Goal: Task Accomplishment & Management: Manage account settings

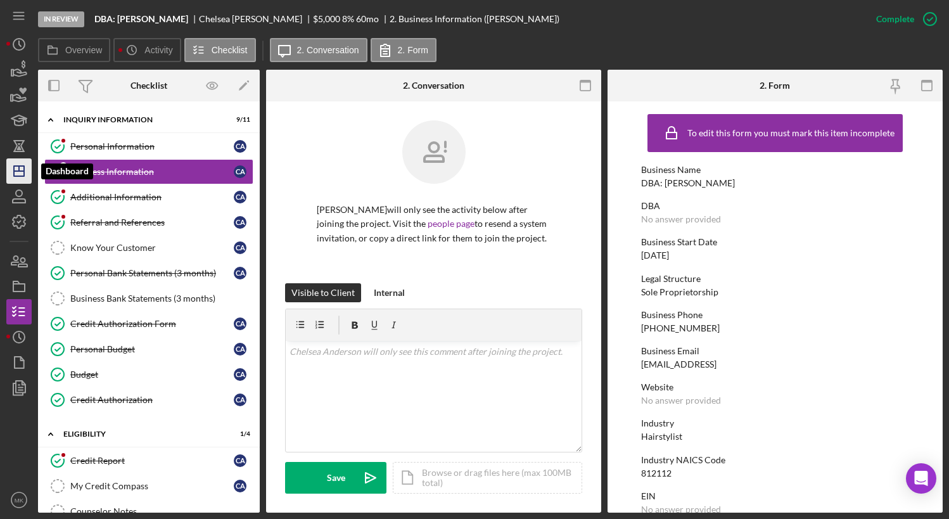
click at [26, 174] on icon "Icon/Dashboard" at bounding box center [19, 171] width 32 height 32
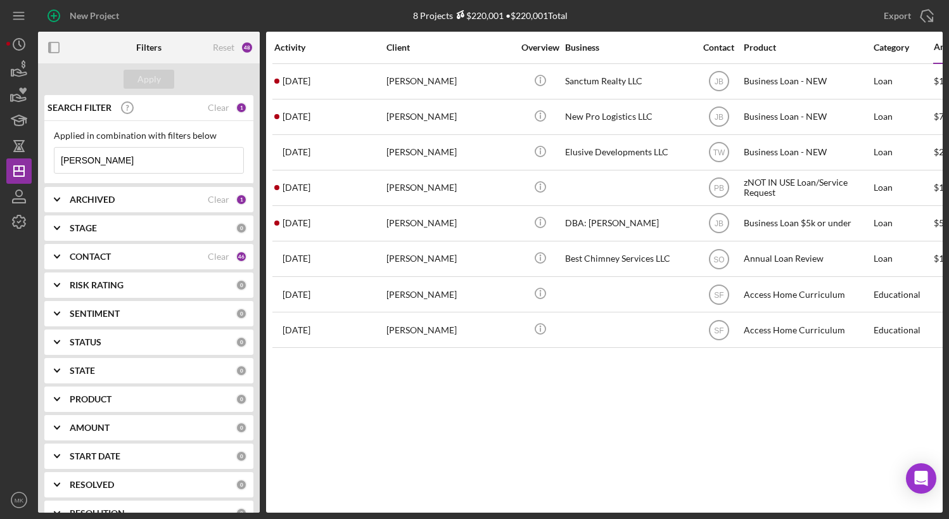
drag, startPoint x: -2, startPoint y: 151, endPoint x: -42, endPoint y: 151, distance: 39.9
click at [0, 151] on html "New Project 8 Projects $220,001 • $220,001 Total [PERSON_NAME] Export Icon/Expo…" at bounding box center [474, 259] width 949 height 519
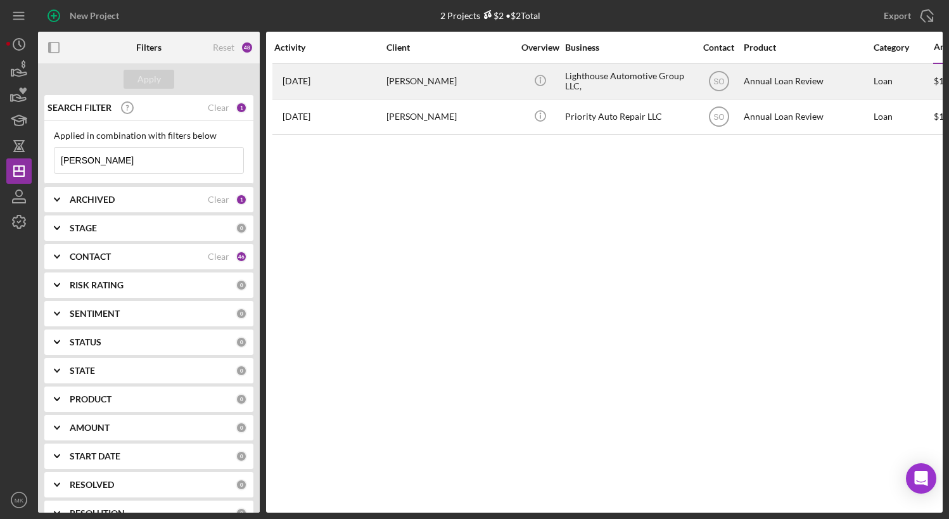
type input "[PERSON_NAME]"
click at [422, 87] on div "[PERSON_NAME]" at bounding box center [450, 82] width 127 height 34
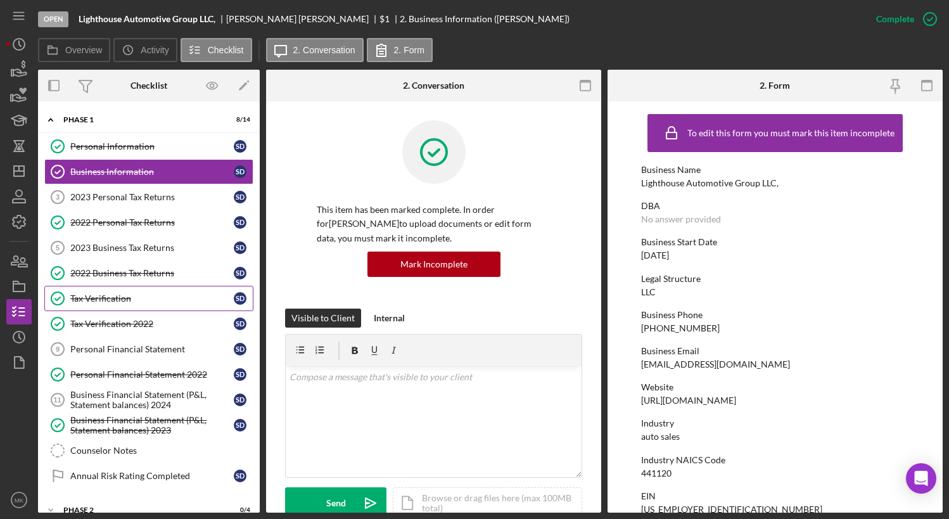
scroll to position [17, 0]
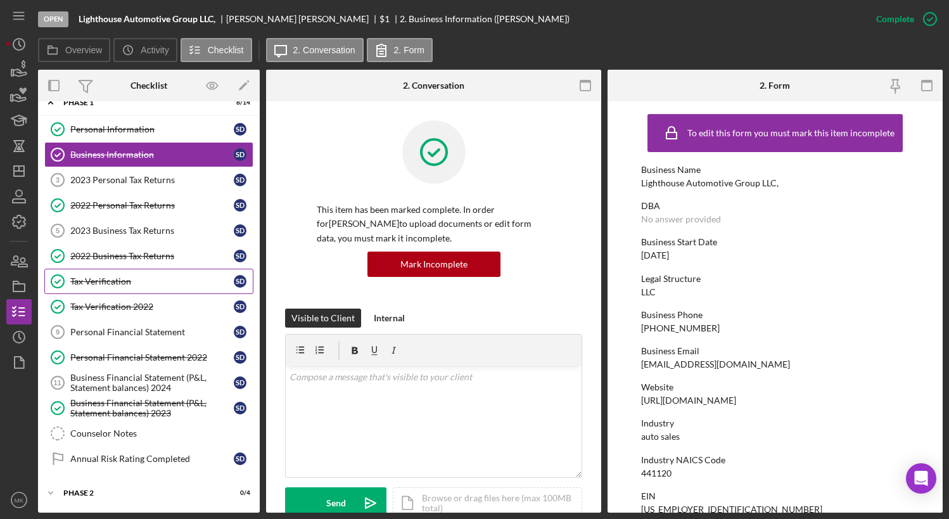
click at [127, 290] on link "Tax Verification Tax Verification S D" at bounding box center [148, 281] width 209 height 25
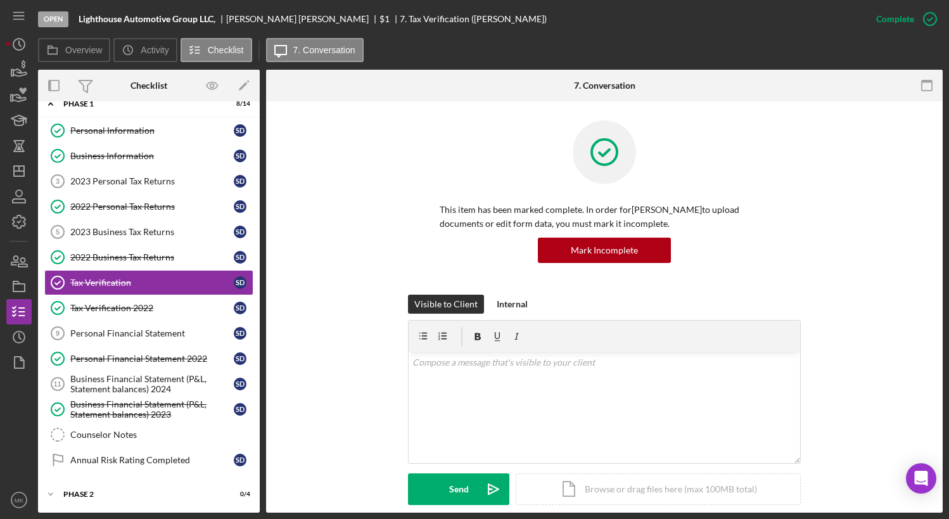
scroll to position [188, 0]
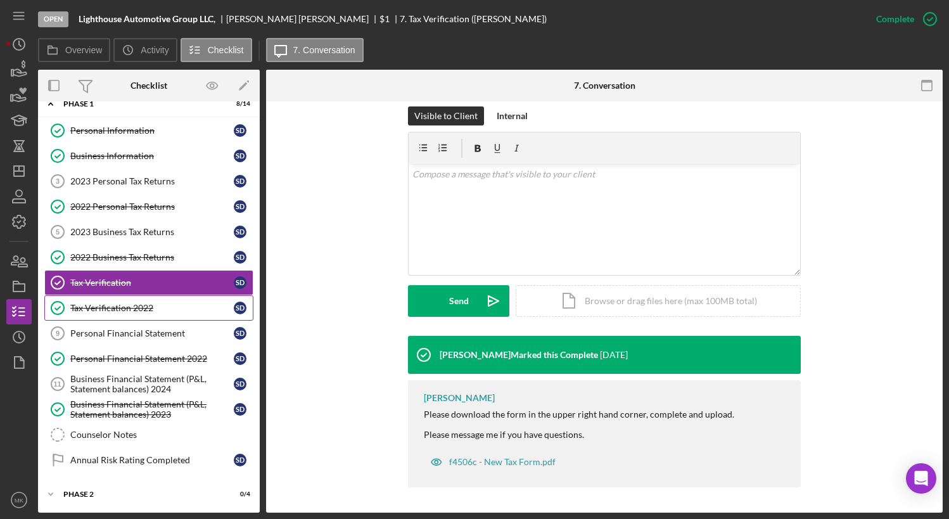
click at [128, 303] on div "Tax Verification 2022" at bounding box center [152, 308] width 164 height 10
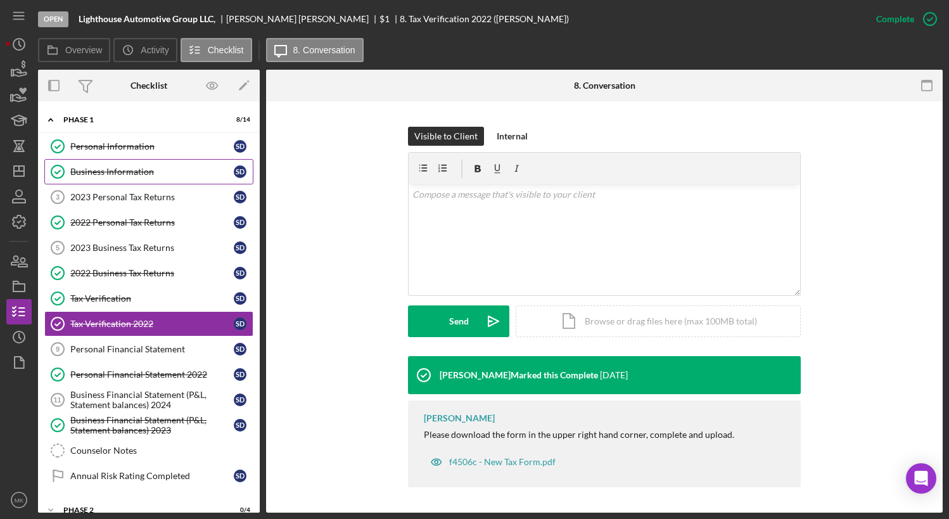
click at [134, 171] on div "Business Information" at bounding box center [152, 172] width 164 height 10
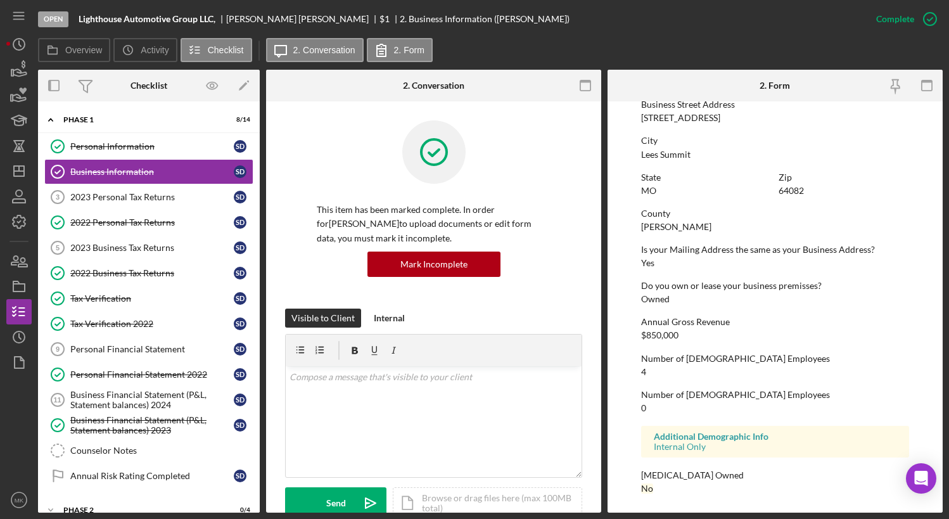
scroll to position [323, 0]
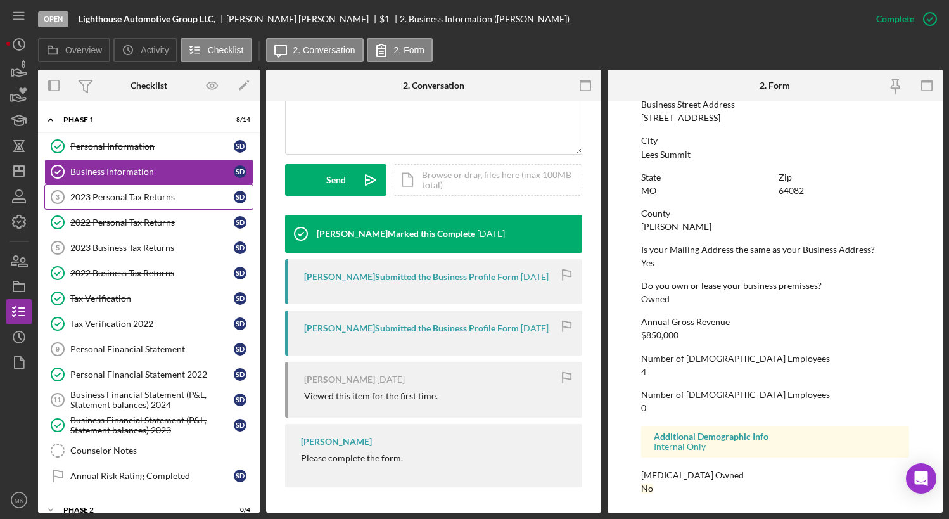
click at [138, 198] on div "2023 Personal Tax Returns" at bounding box center [152, 197] width 164 height 10
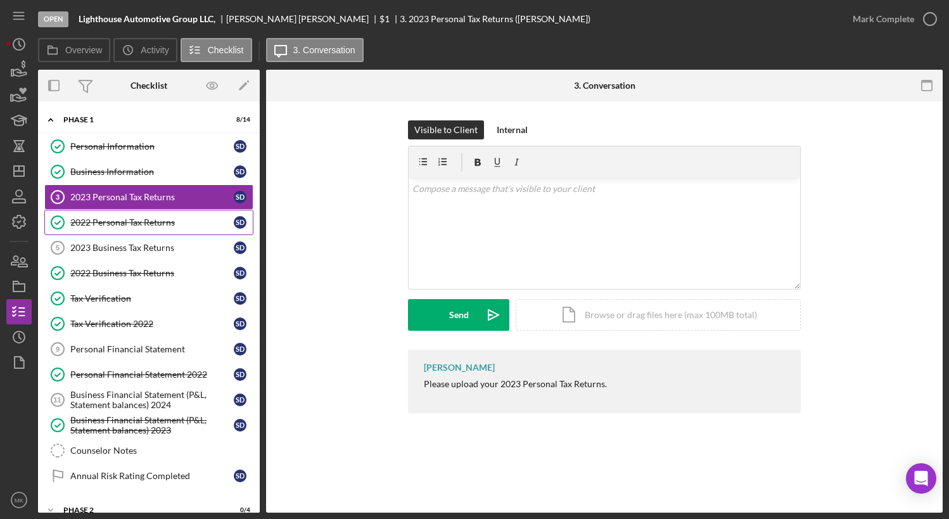
click at [130, 228] on link "2022 Personal Tax Returns 2022 Personal Tax Returns S D" at bounding box center [148, 222] width 209 height 25
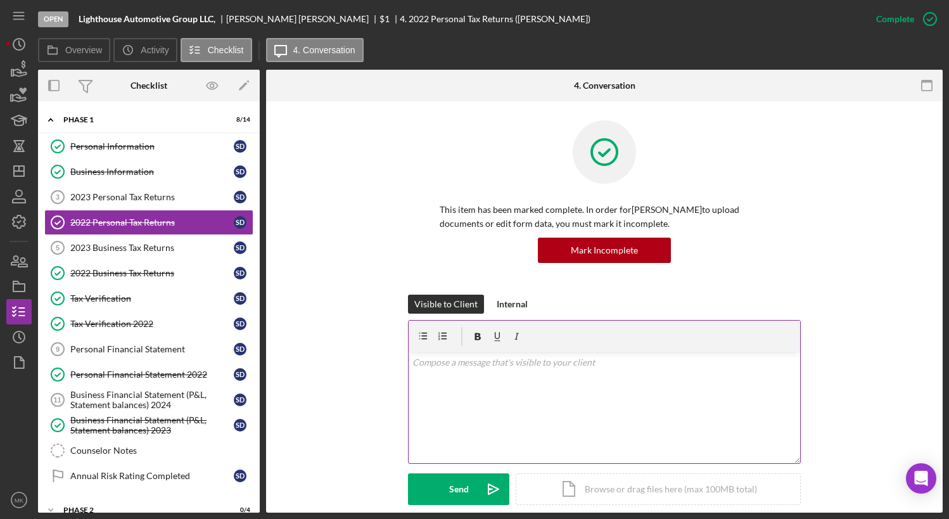
scroll to position [144, 0]
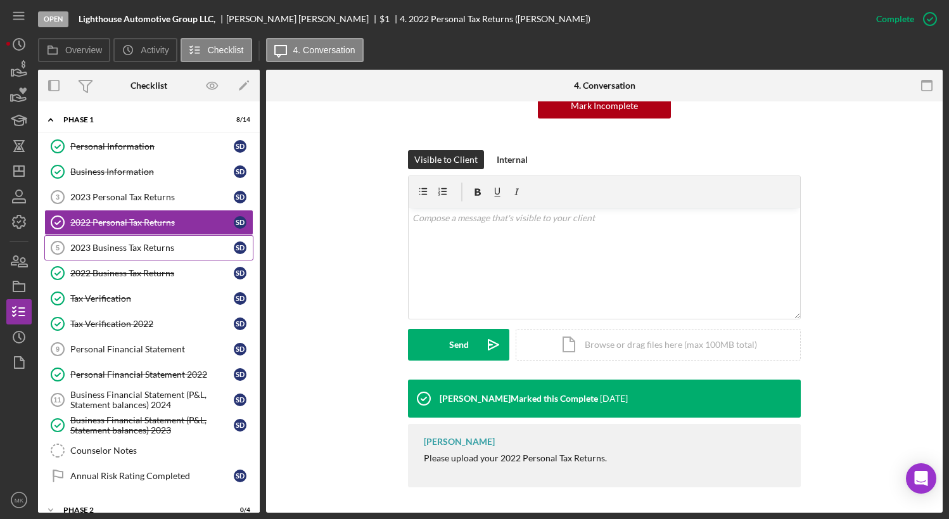
click at [127, 250] on div "2023 Business Tax Returns" at bounding box center [152, 248] width 164 height 10
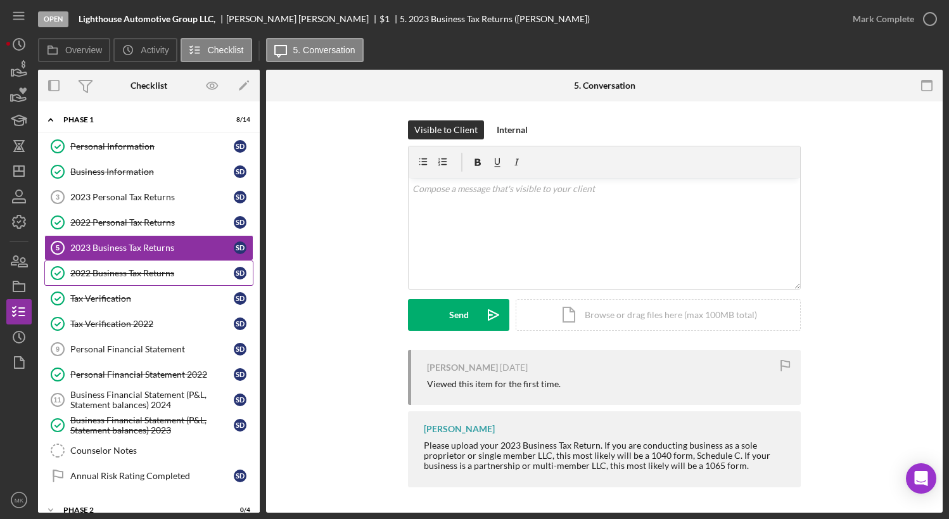
click at [154, 264] on link "2022 Business Tax Returns 2022 Business Tax Returns S D" at bounding box center [148, 272] width 209 height 25
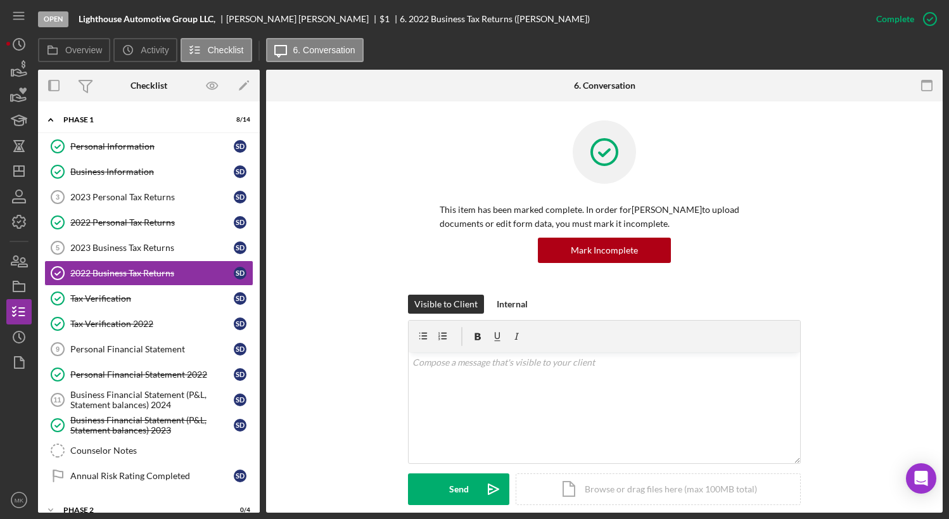
scroll to position [167, 0]
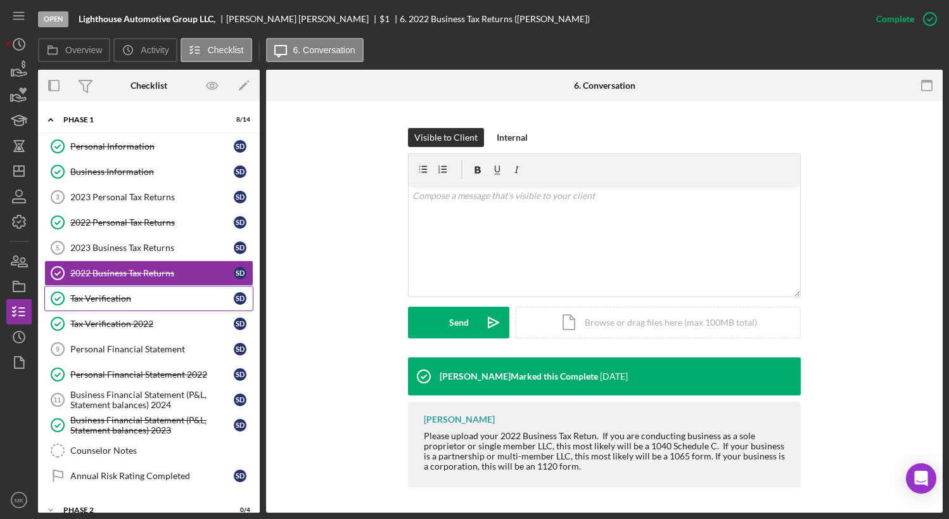
click at [144, 297] on div "Tax Verification" at bounding box center [152, 298] width 164 height 10
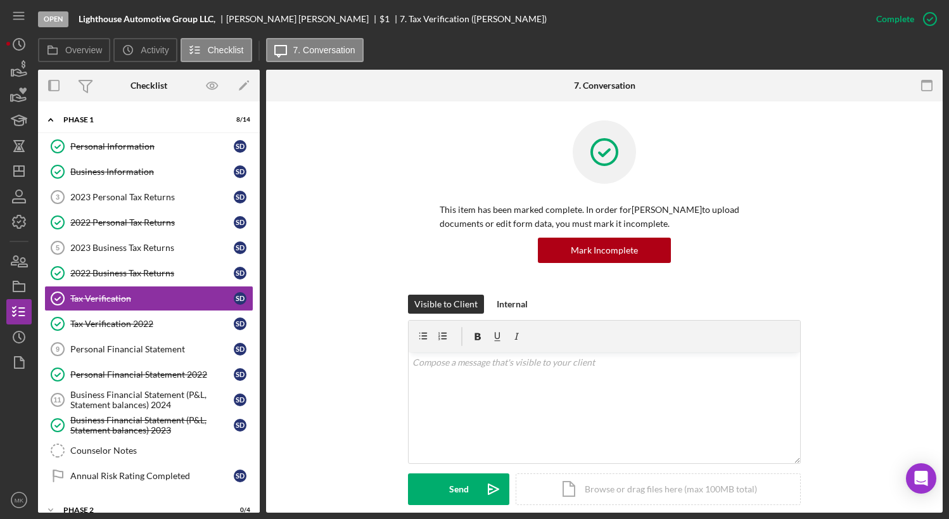
scroll to position [188, 0]
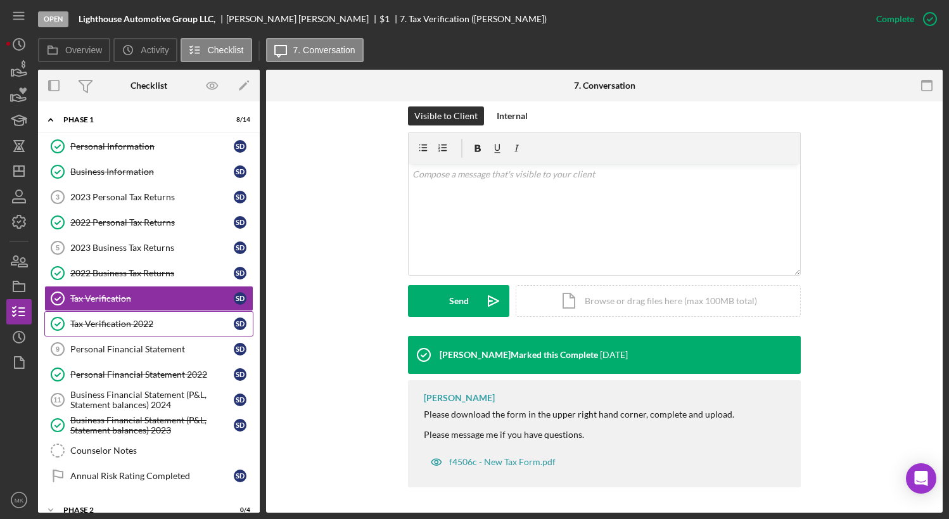
click at [165, 326] on div "Tax Verification 2022" at bounding box center [152, 324] width 164 height 10
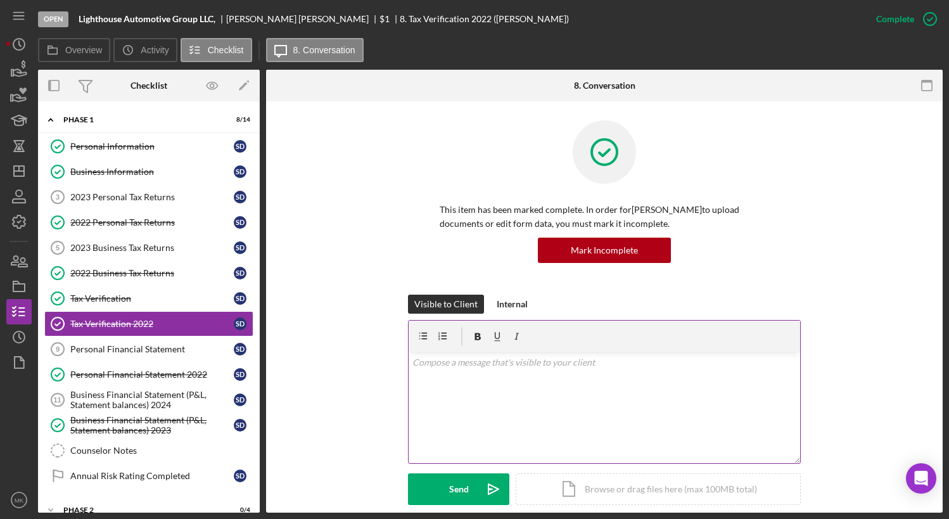
scroll to position [168, 0]
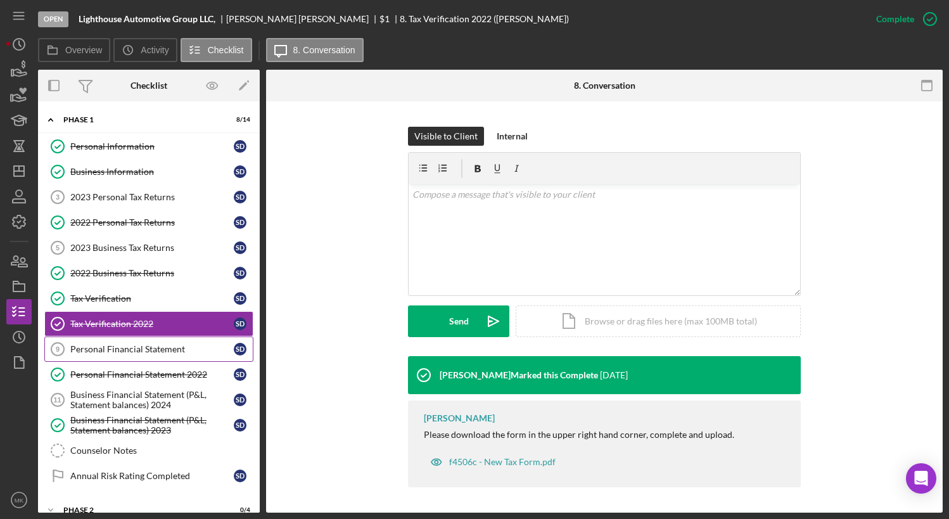
click at [99, 346] on div "Personal Financial Statement" at bounding box center [152, 349] width 164 height 10
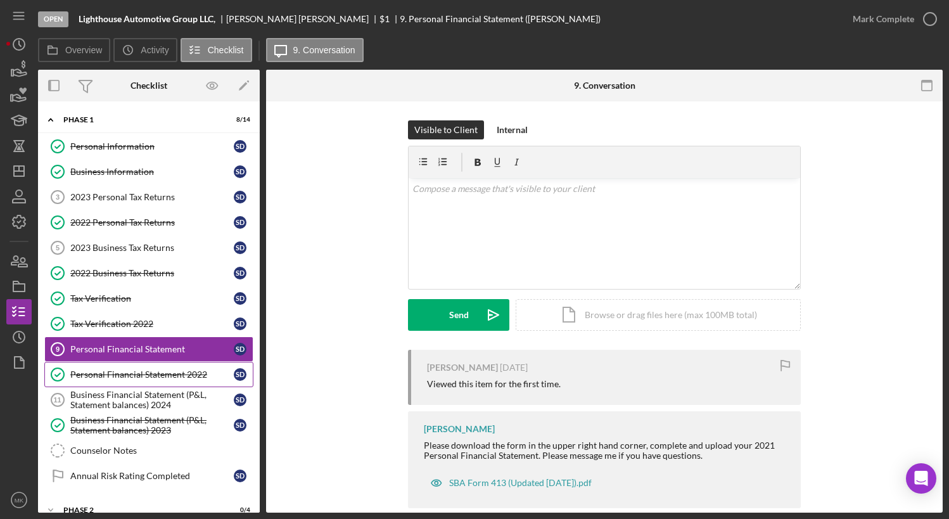
click at [146, 375] on div "Personal Financial Statement 2022" at bounding box center [152, 374] width 164 height 10
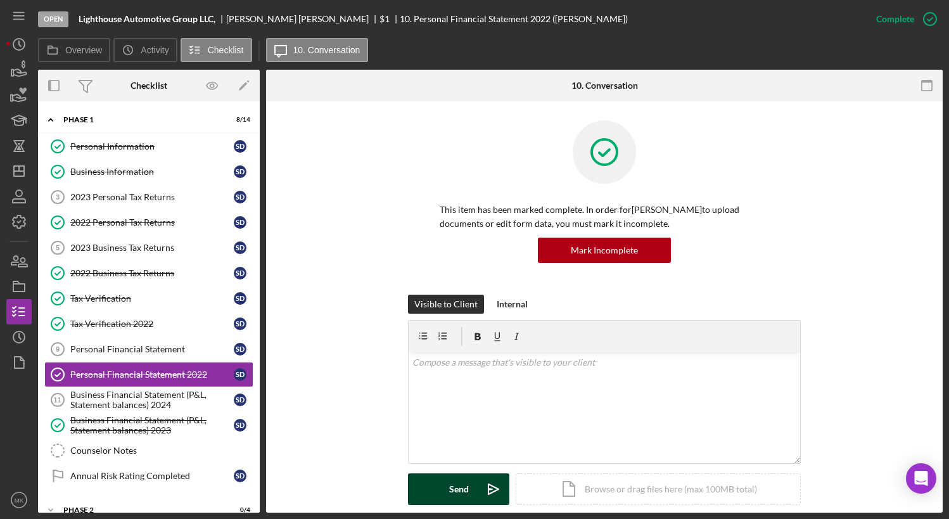
scroll to position [178, 0]
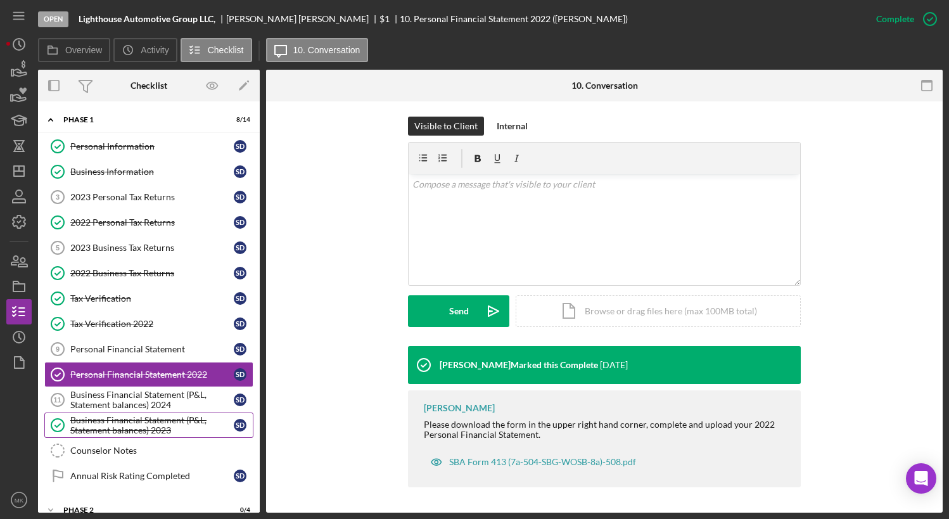
click at [158, 413] on link "Business Financial Statement (P&L, Statement balances) 2023 Business Financial …" at bounding box center [148, 425] width 209 height 25
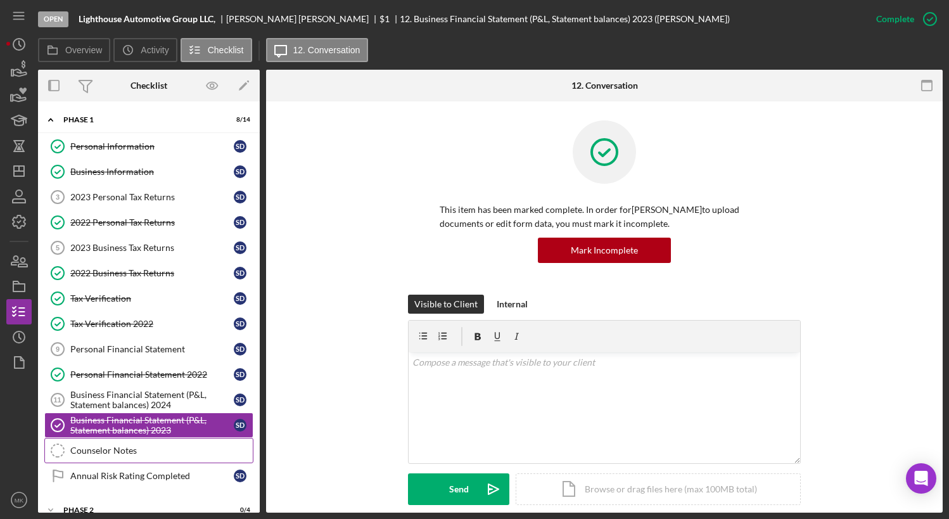
scroll to position [17, 0]
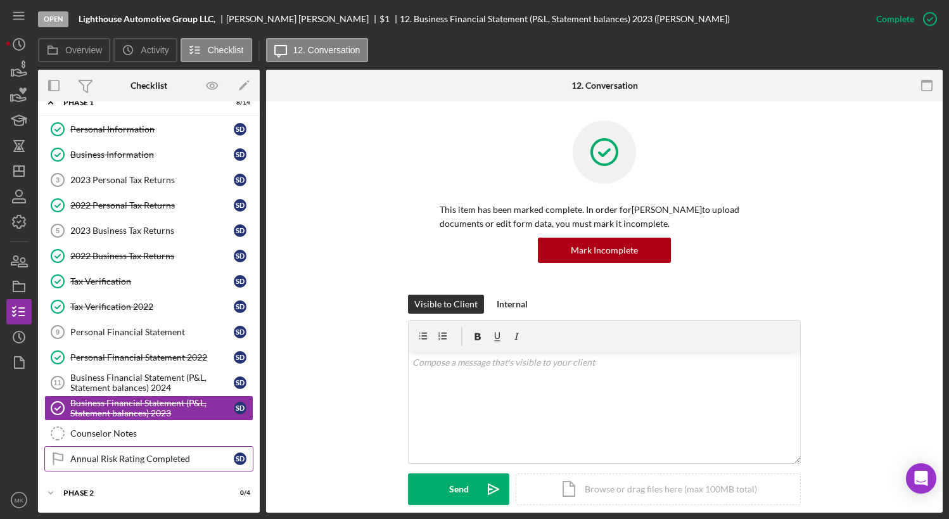
click at [162, 461] on div "Annual Risk Rating Completed" at bounding box center [152, 459] width 164 height 10
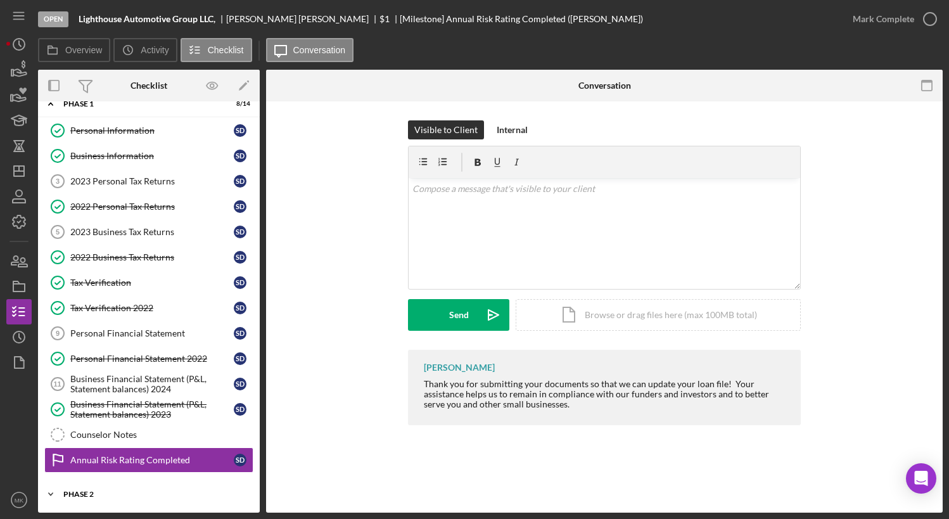
click at [93, 491] on div "Phase 2" at bounding box center [153, 495] width 181 height 8
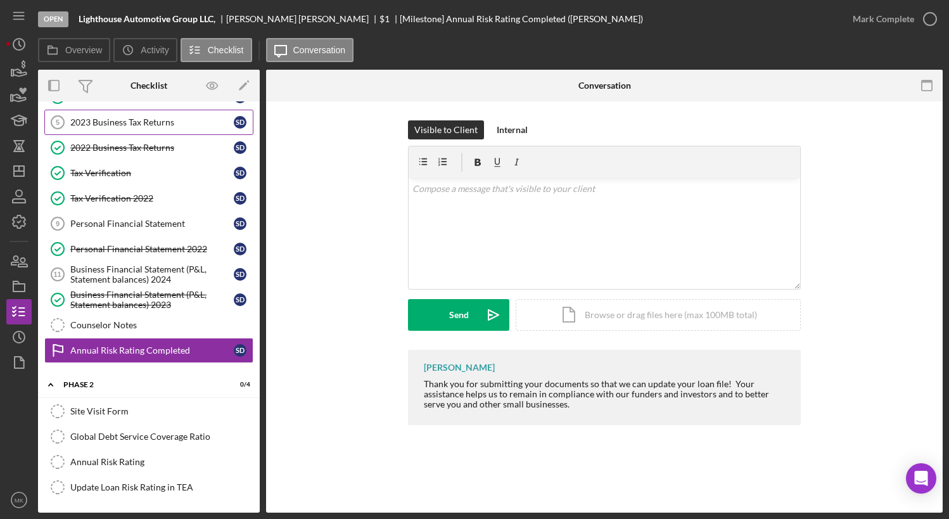
scroll to position [0, 0]
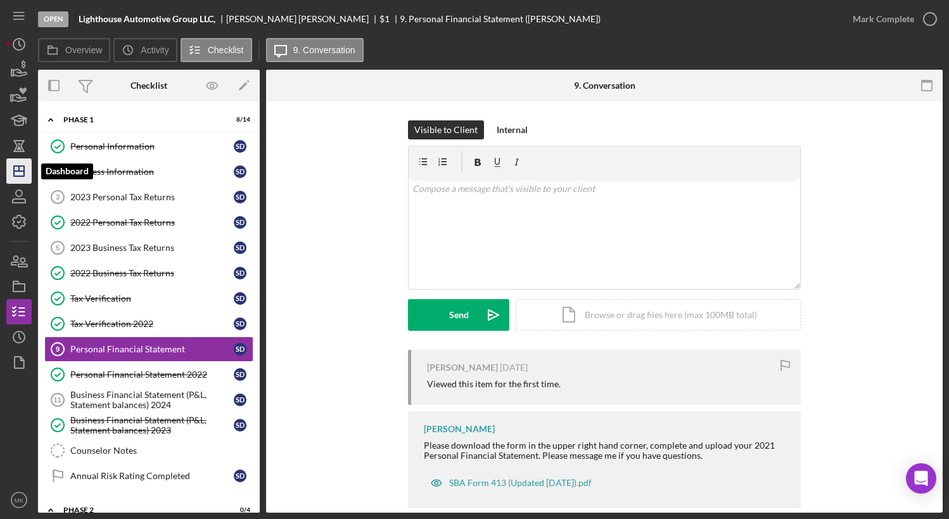
click at [21, 174] on icon "Icon/Dashboard" at bounding box center [19, 171] width 32 height 32
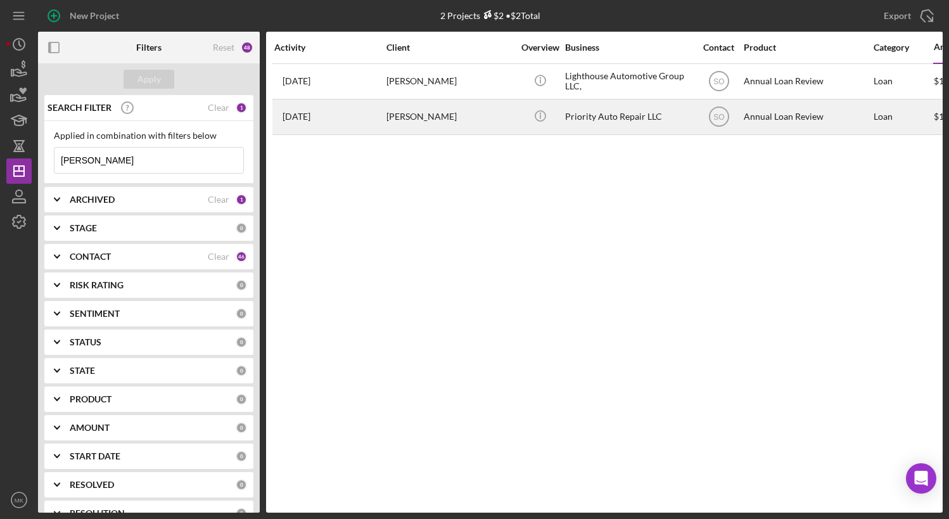
click at [438, 124] on div "[PERSON_NAME]" at bounding box center [450, 117] width 127 height 34
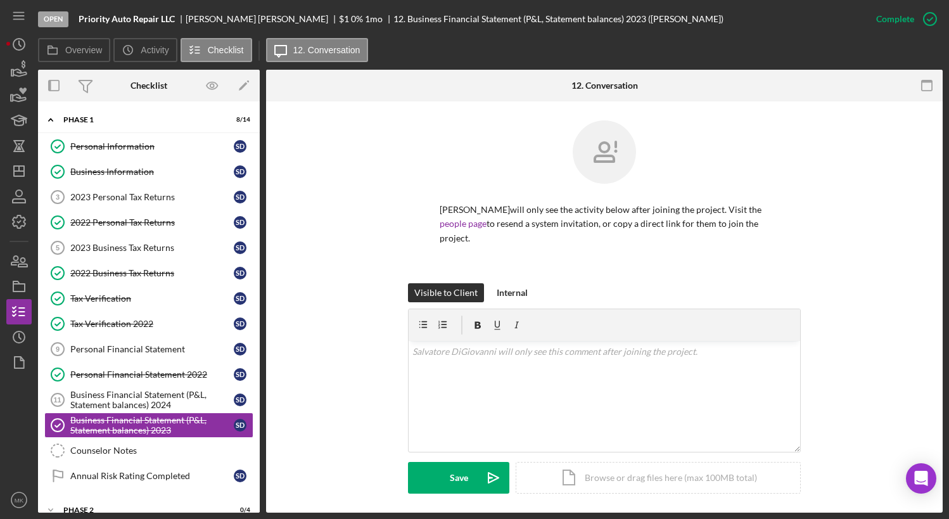
scroll to position [16, 0]
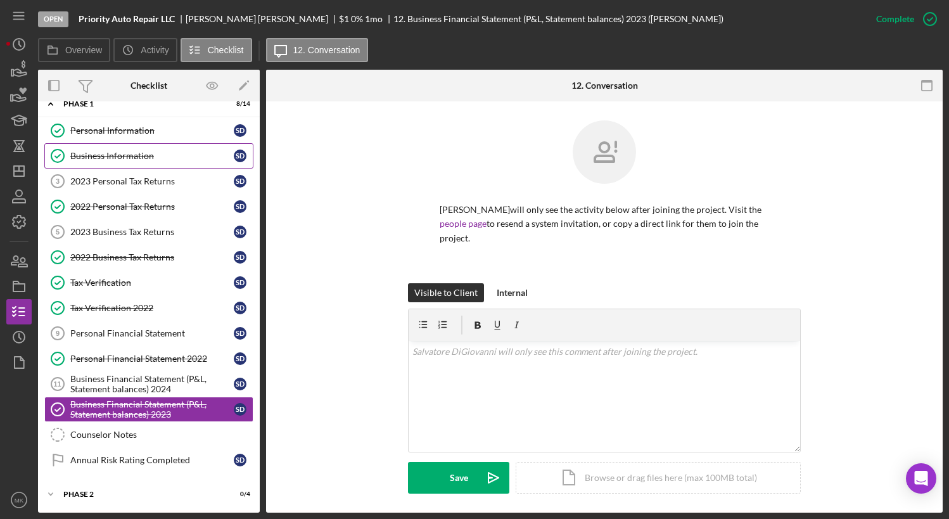
click at [126, 151] on div "Business Information" at bounding box center [152, 156] width 164 height 10
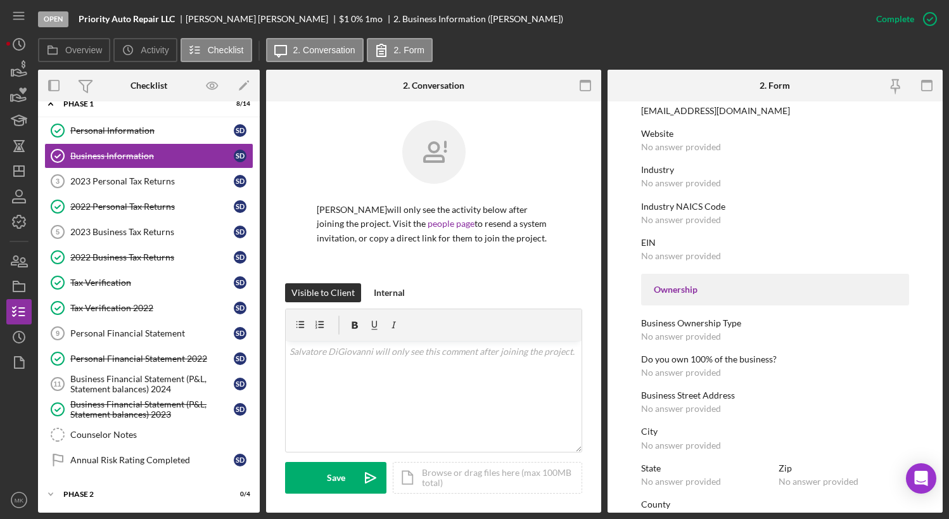
scroll to position [544, 0]
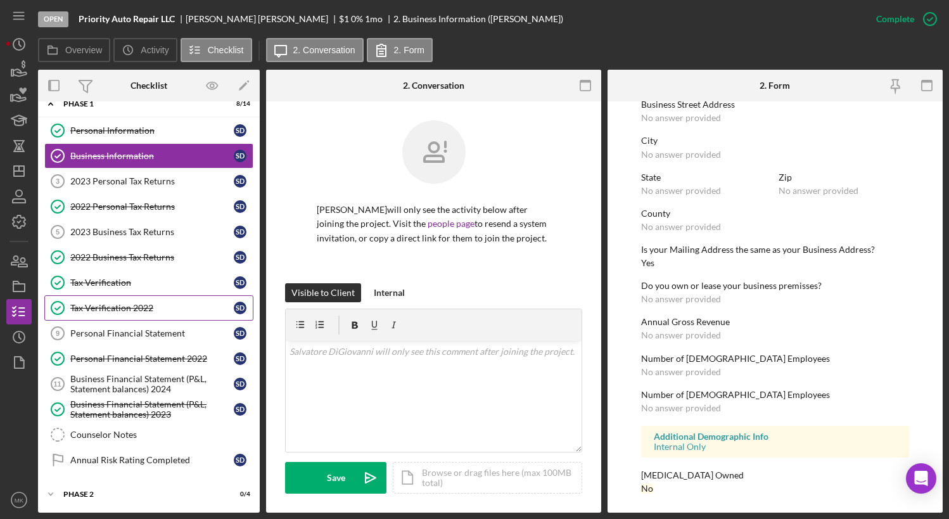
click at [134, 311] on div "Tax Verification 2022" at bounding box center [152, 308] width 164 height 10
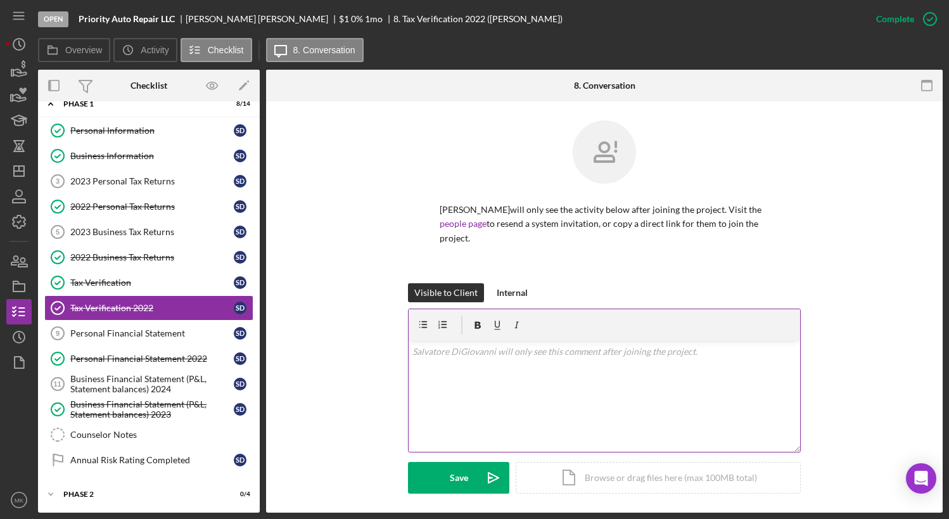
scroll to position [157, 0]
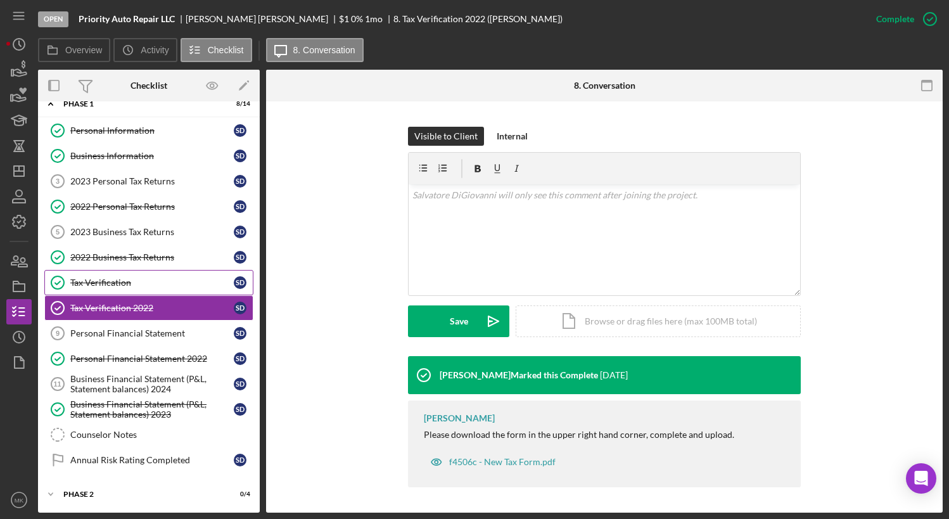
click at [119, 274] on link "Tax Verification Tax Verification S D" at bounding box center [148, 282] width 209 height 25
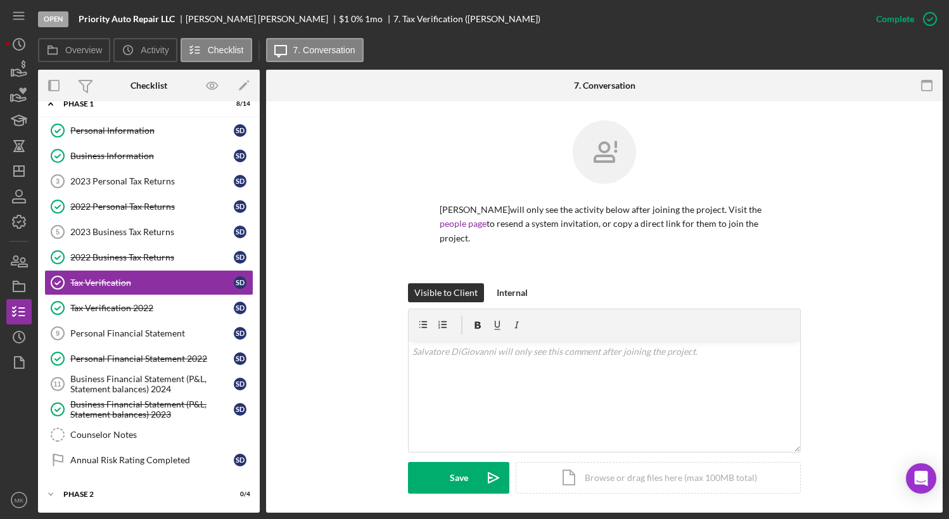
scroll to position [177, 0]
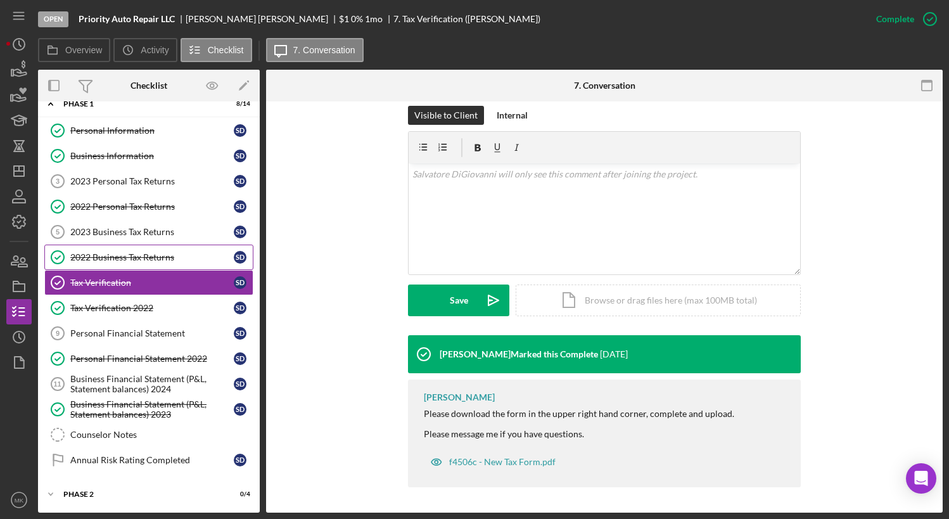
click at [115, 255] on div "2022 Business Tax Returns" at bounding box center [152, 257] width 164 height 10
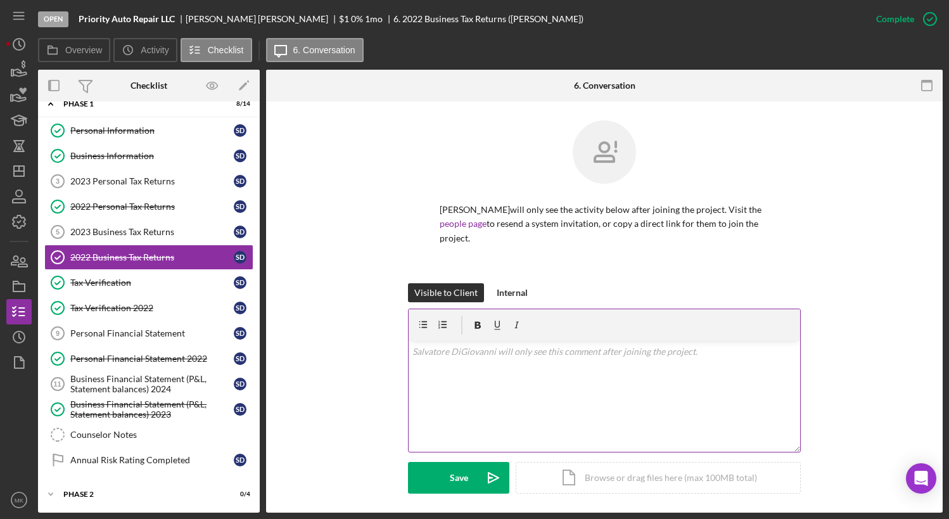
scroll to position [156, 0]
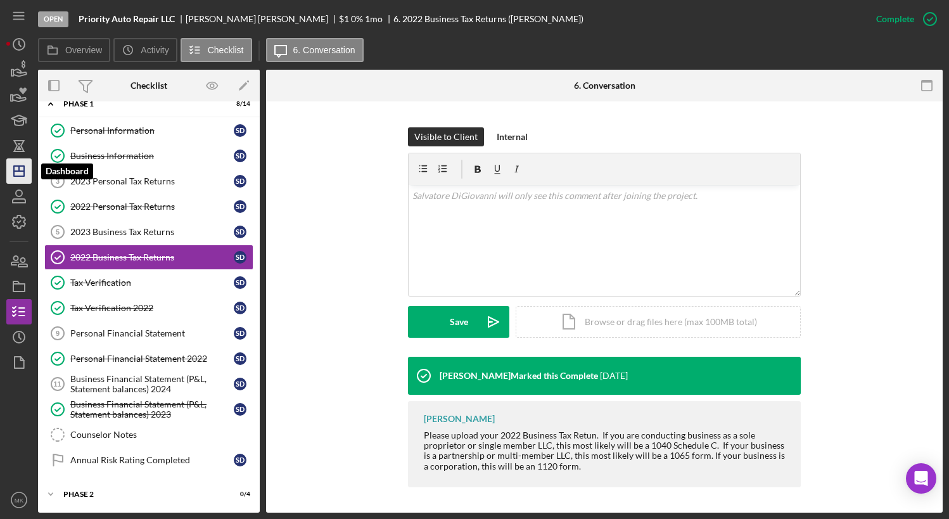
click at [16, 165] on icon "Icon/Dashboard" at bounding box center [19, 171] width 32 height 32
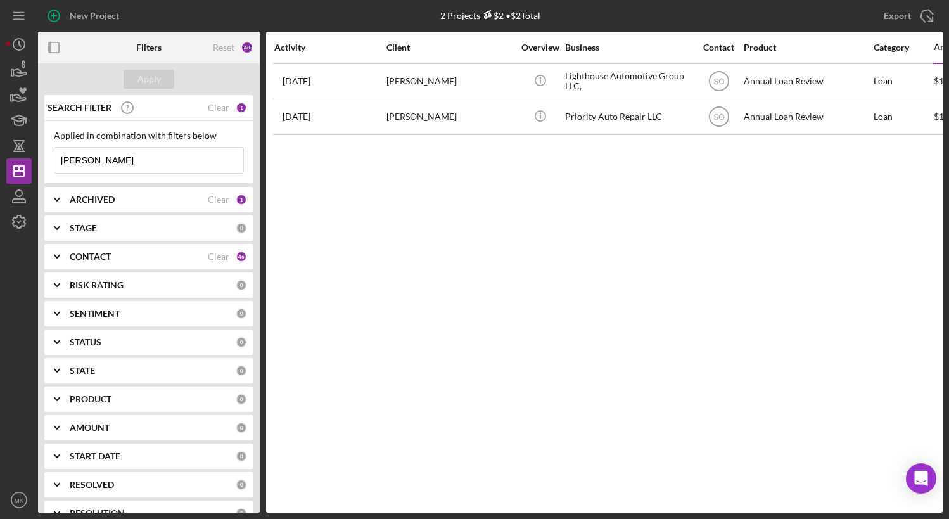
click at [61, 200] on icon "Icon/Expander" at bounding box center [57, 200] width 32 height 32
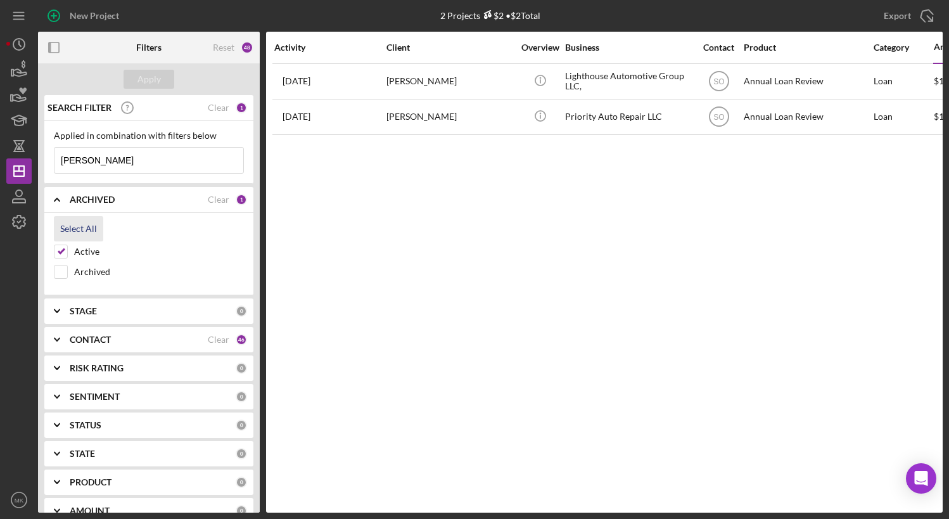
click at [74, 228] on div "Select All" at bounding box center [78, 228] width 37 height 25
checkbox input "true"
click at [144, 74] on div "Apply" at bounding box center [149, 79] width 23 height 19
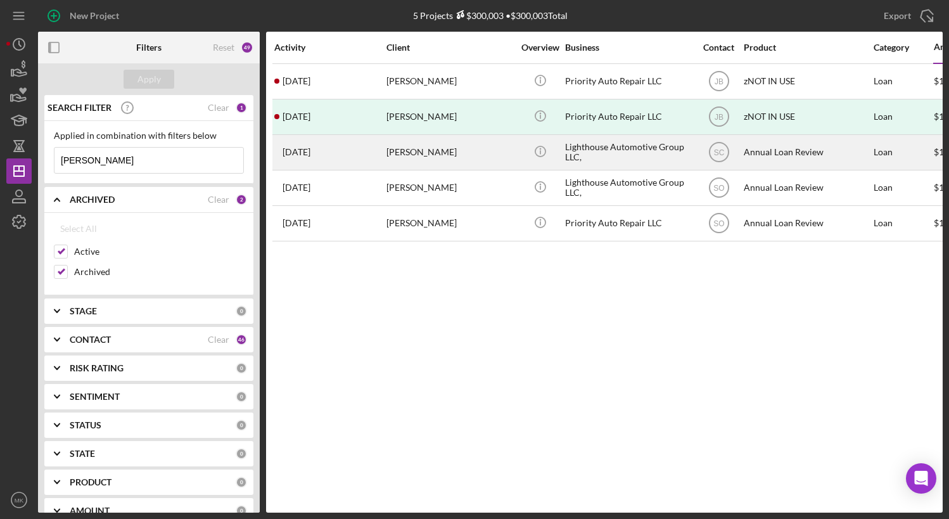
click at [449, 153] on div "[PERSON_NAME]" at bounding box center [450, 153] width 127 height 34
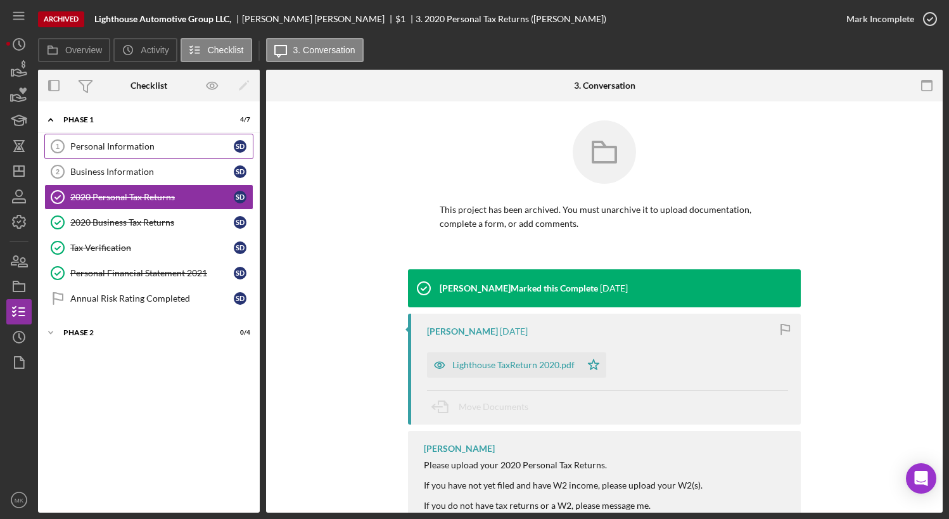
click at [142, 148] on div "Personal Information" at bounding box center [152, 146] width 164 height 10
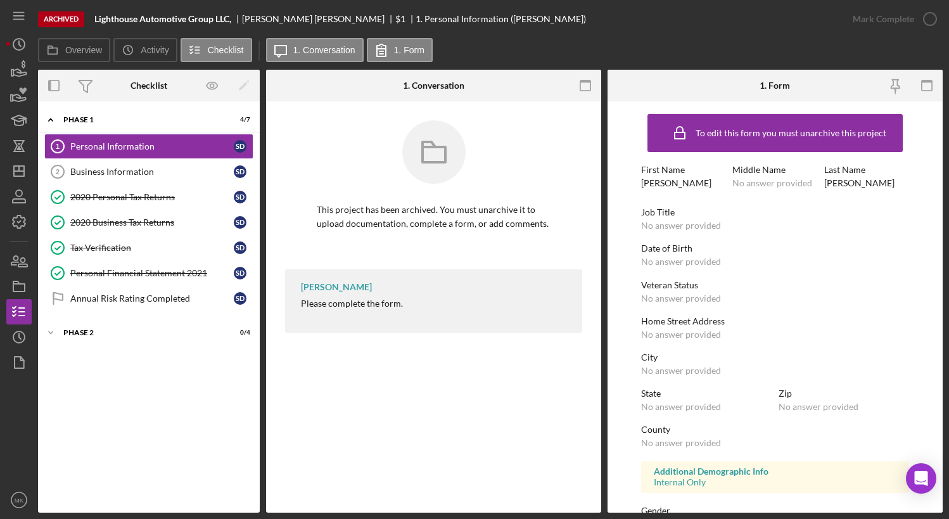
scroll to position [180, 0]
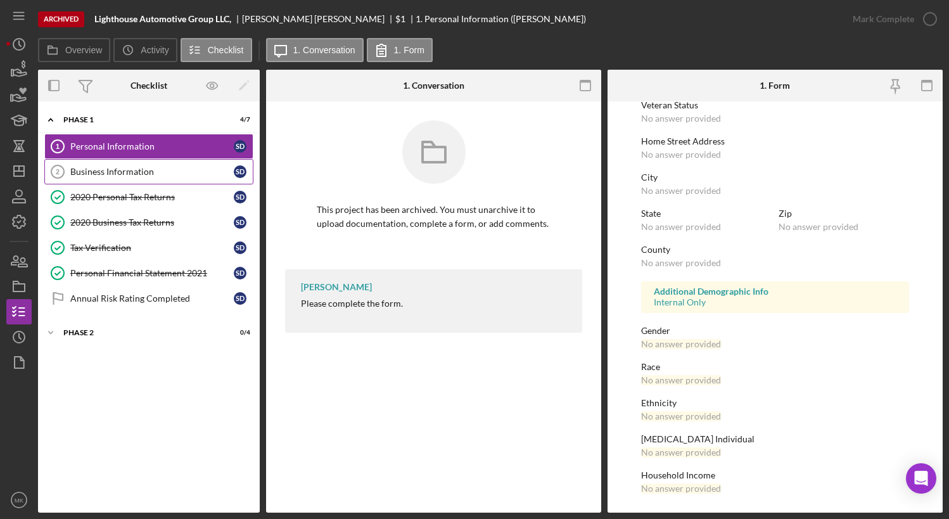
click at [132, 181] on link "Business Information 2 Business Information S D" at bounding box center [148, 171] width 209 height 25
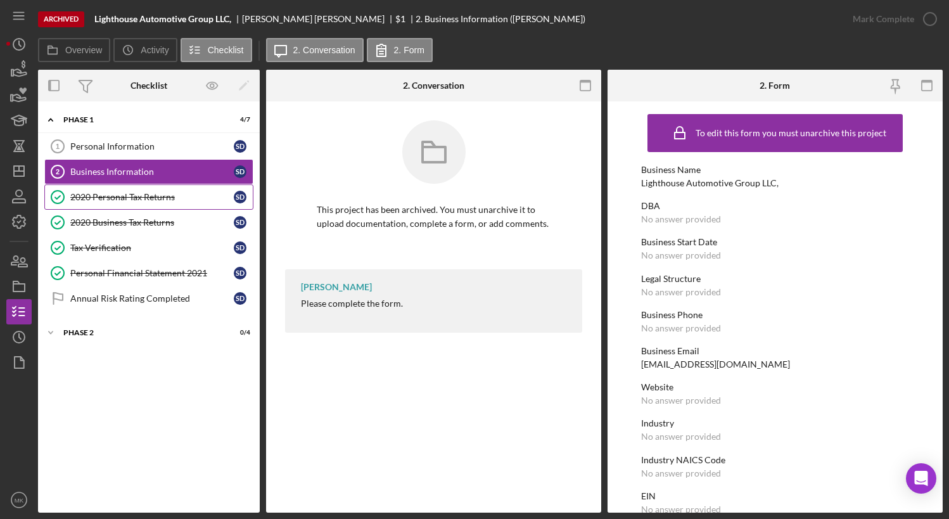
click at [130, 198] on div "2020 Personal Tax Returns" at bounding box center [152, 197] width 164 height 10
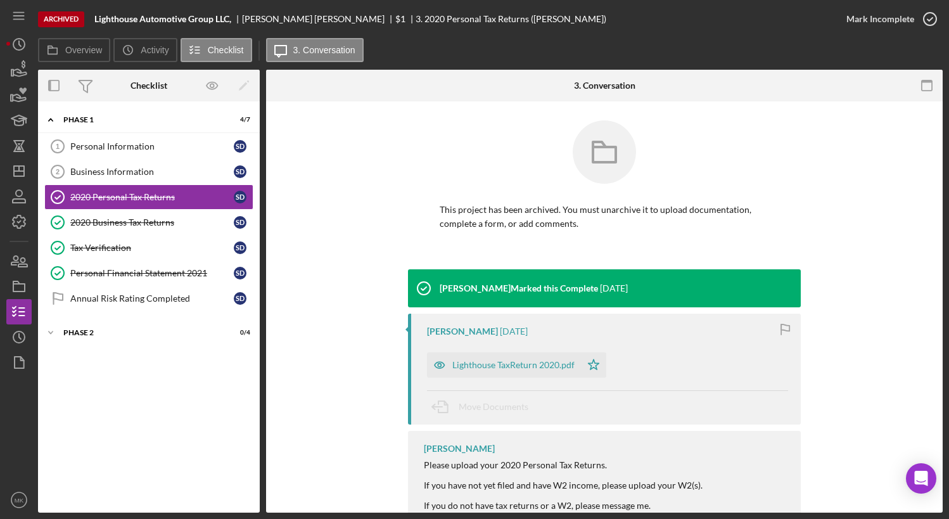
scroll to position [40, 0]
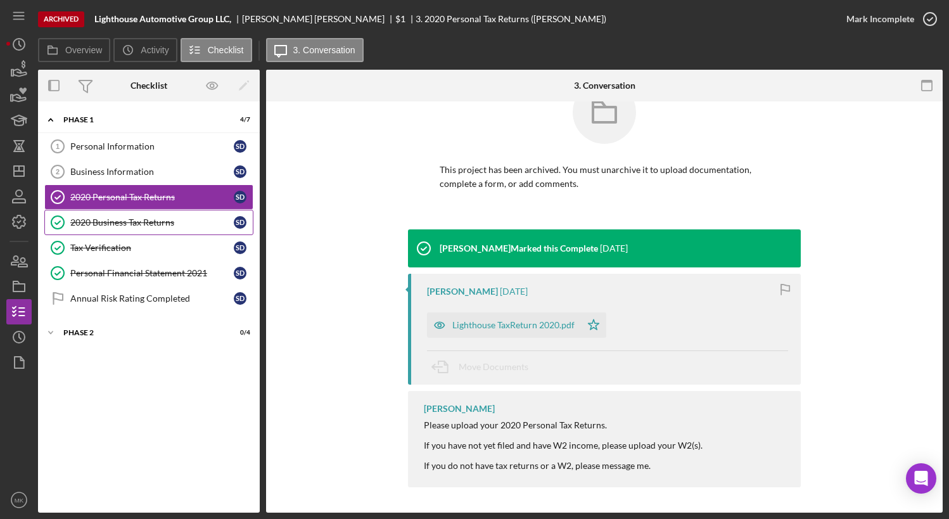
click at [180, 215] on link "2020 Business Tax Returns 2020 Business Tax Returns S D" at bounding box center [148, 222] width 209 height 25
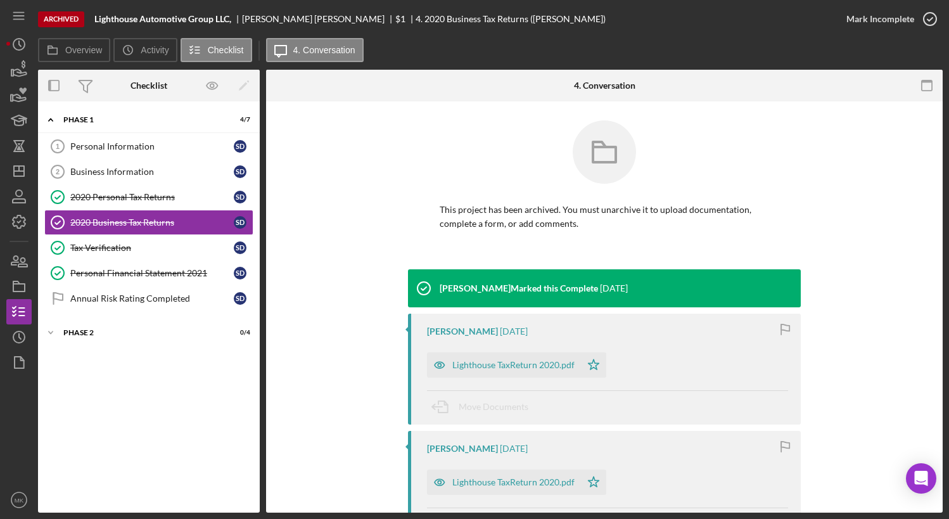
scroll to position [228, 0]
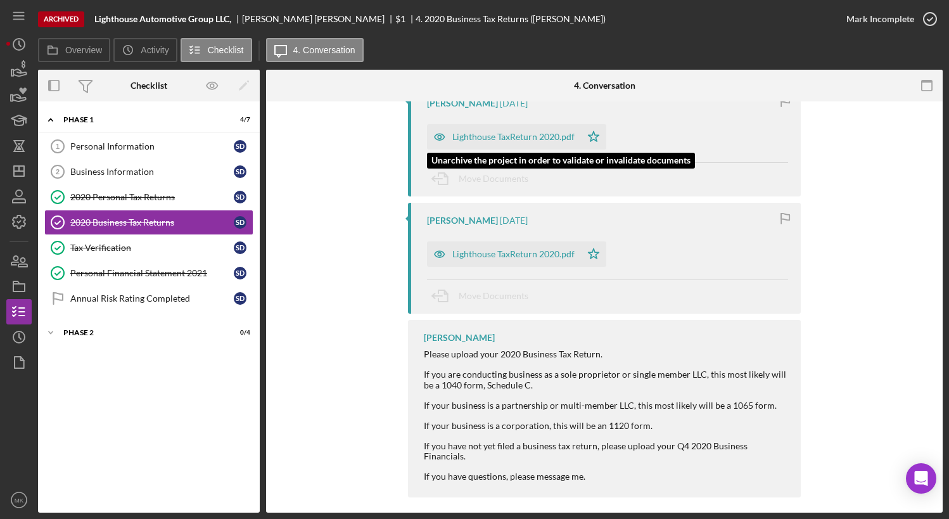
click at [518, 138] on div "Lighthouse TaxReturn 2020.pdf" at bounding box center [513, 137] width 122 height 10
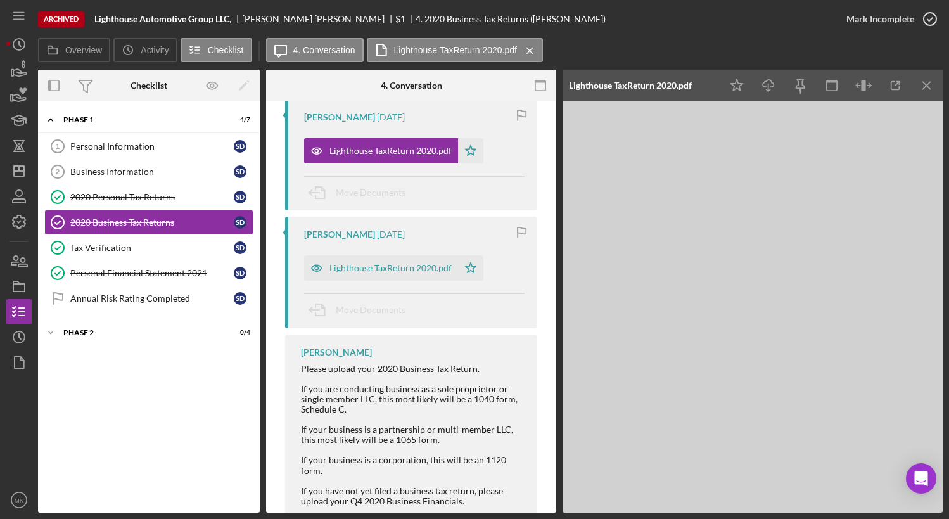
scroll to position [243, 0]
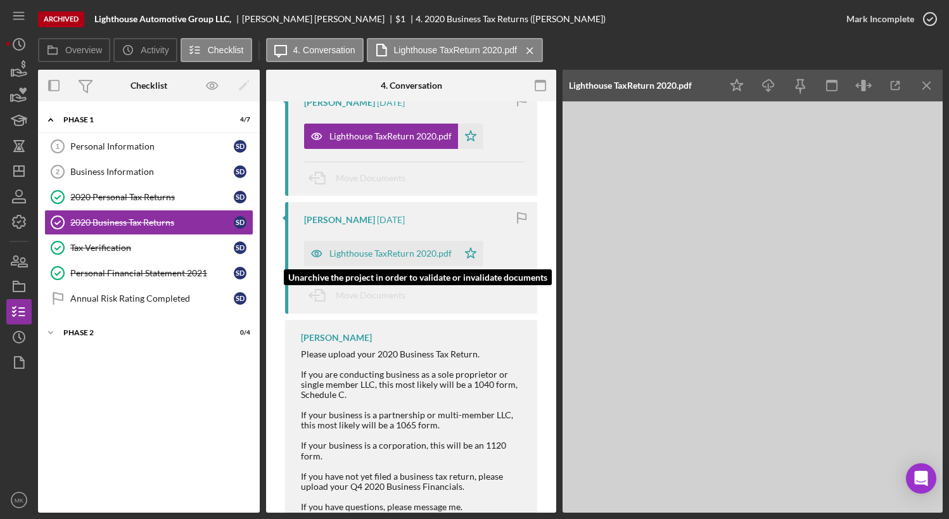
click at [378, 252] on div "Lighthouse TaxReturn 2020.pdf" at bounding box center [391, 253] width 122 height 10
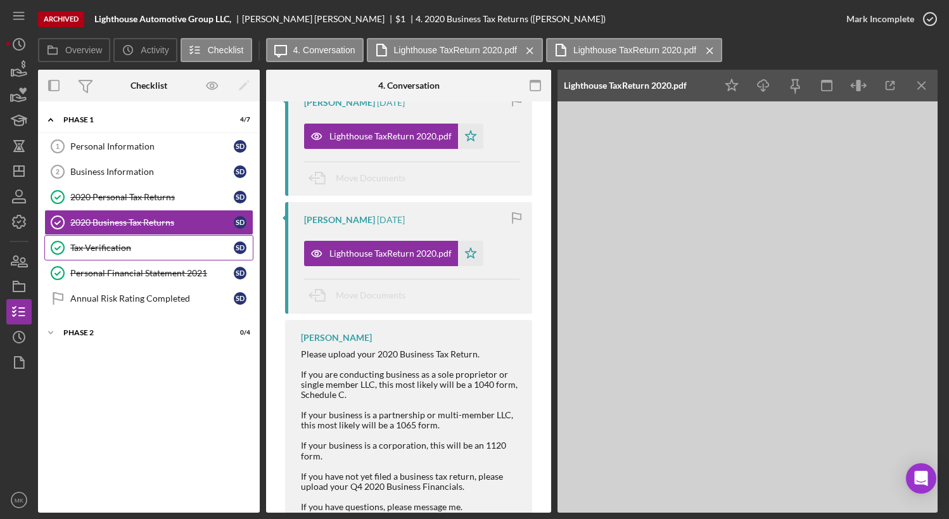
click at [116, 250] on div "Tax Verification" at bounding box center [152, 248] width 164 height 10
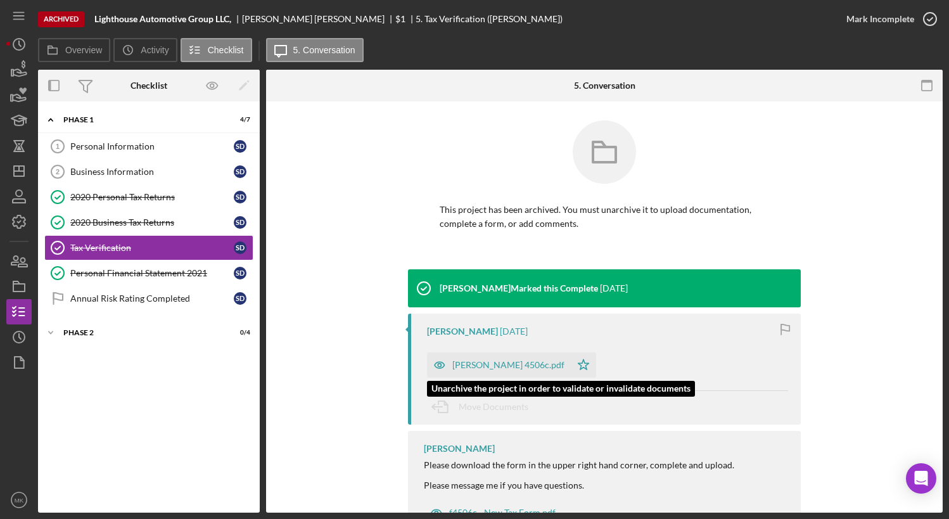
scroll to position [51, 0]
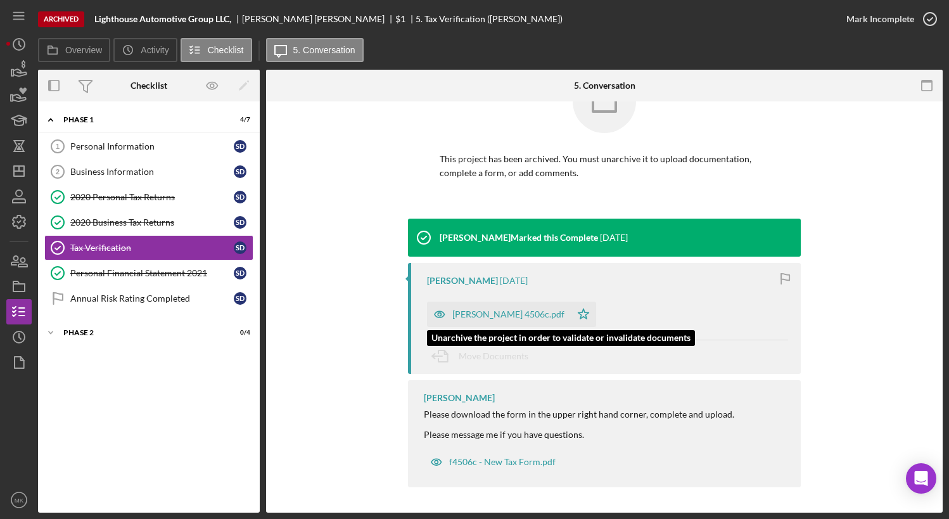
click at [546, 305] on div "[PERSON_NAME] 4506c.pdf" at bounding box center [499, 314] width 144 height 25
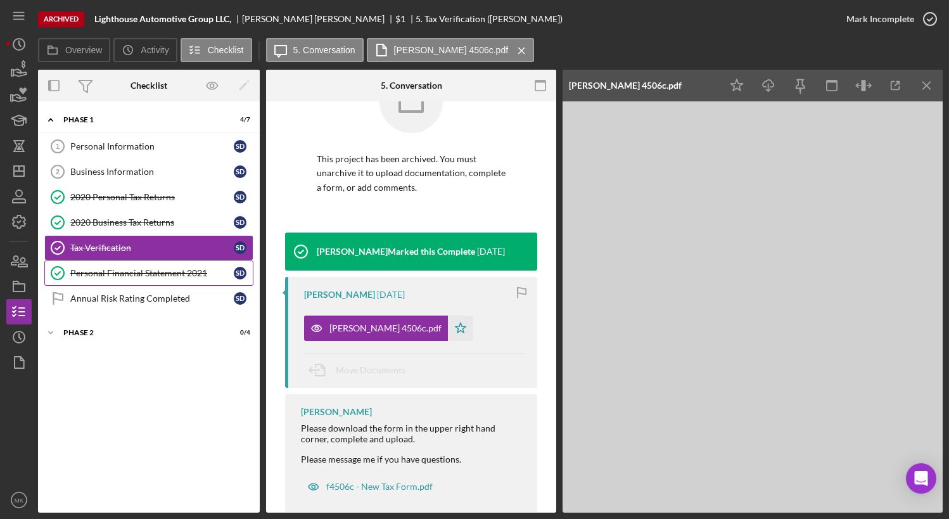
click at [141, 271] on div "Personal Financial Statement 2021" at bounding box center [152, 273] width 164 height 10
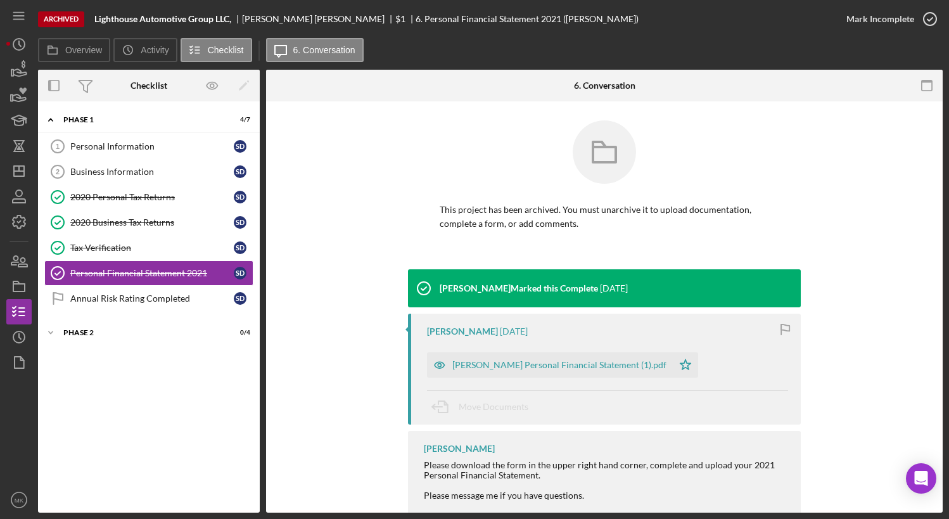
scroll to position [61, 0]
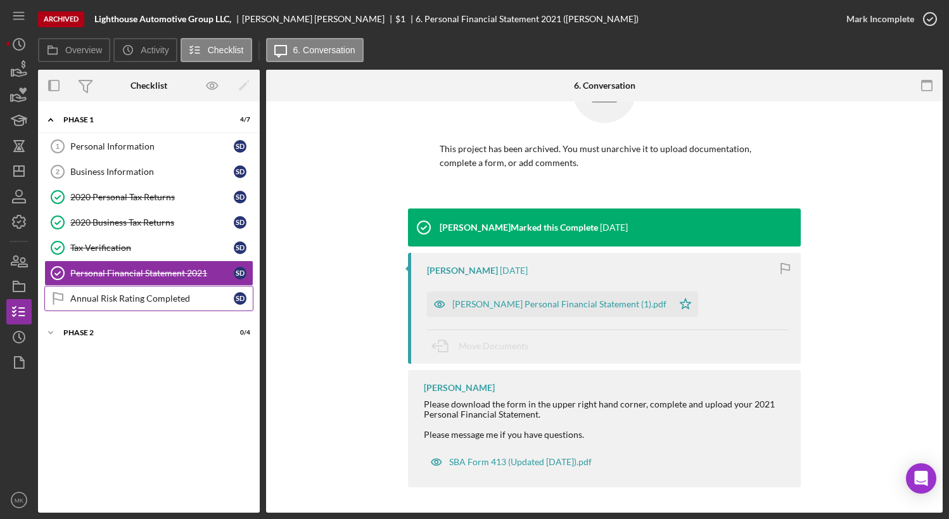
click at [152, 295] on div "Annual Risk Rating Completed" at bounding box center [152, 298] width 164 height 10
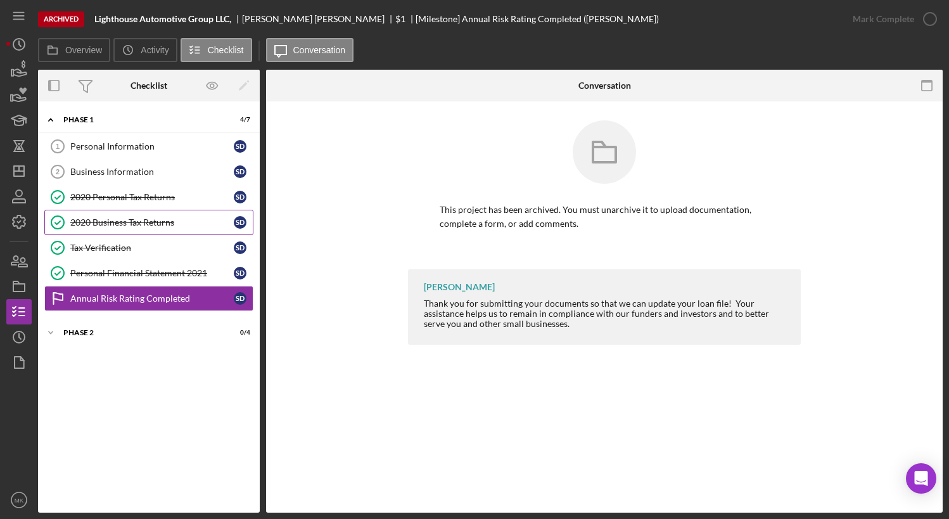
click at [132, 217] on div "2020 Business Tax Returns" at bounding box center [152, 222] width 164 height 10
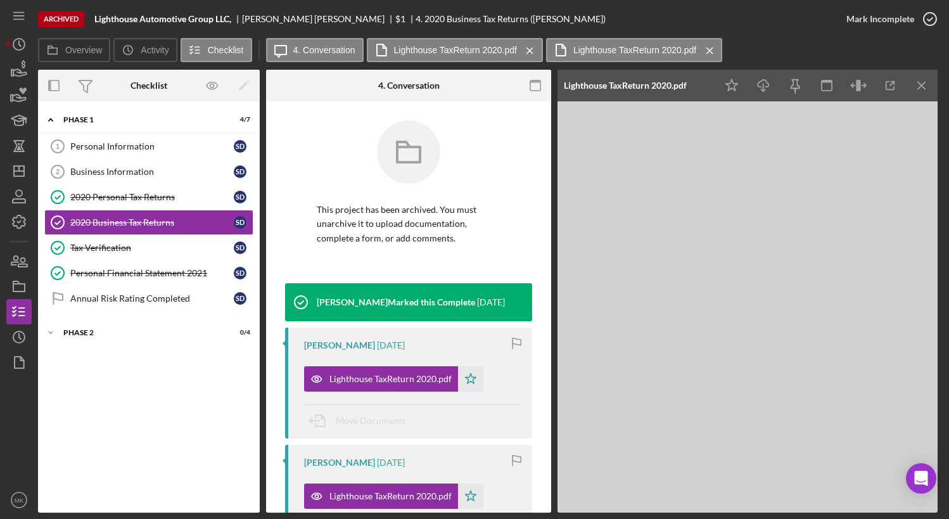
scroll to position [0, 382]
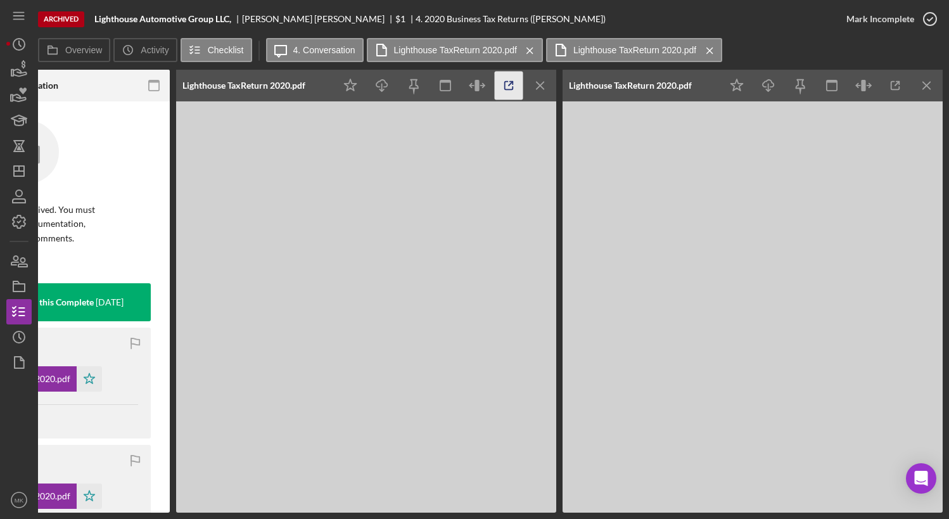
click at [516, 86] on icon "button" at bounding box center [509, 86] width 29 height 29
click at [155, 403] on div "This project has been archived. You must unarchive it to upload documentation, …" at bounding box center [27, 448] width 285 height 695
click at [538, 84] on icon "Icon/Menu Close" at bounding box center [541, 86] width 29 height 29
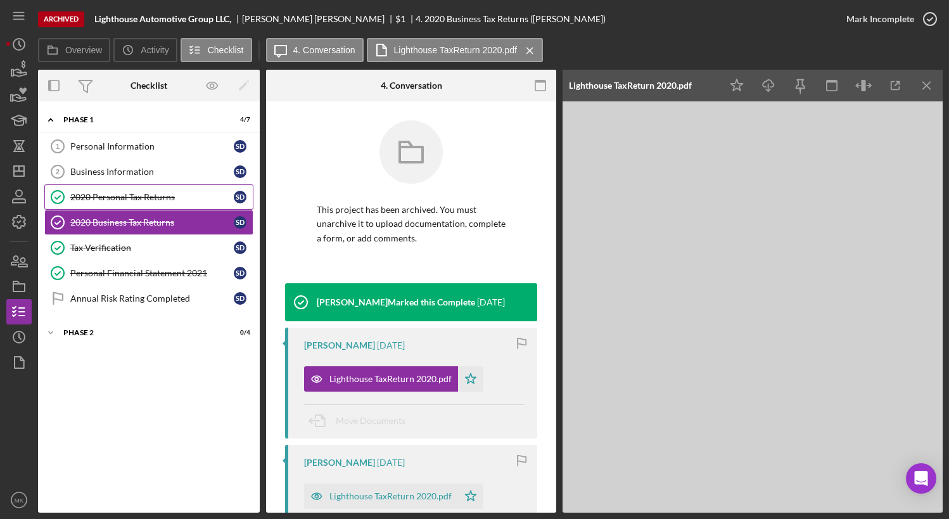
click at [115, 195] on div "2020 Personal Tax Returns" at bounding box center [152, 197] width 164 height 10
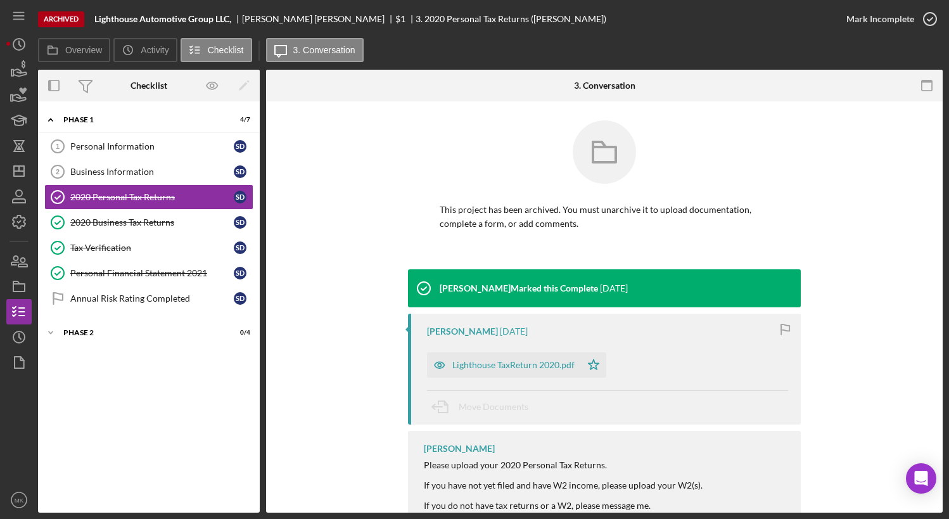
scroll to position [40, 0]
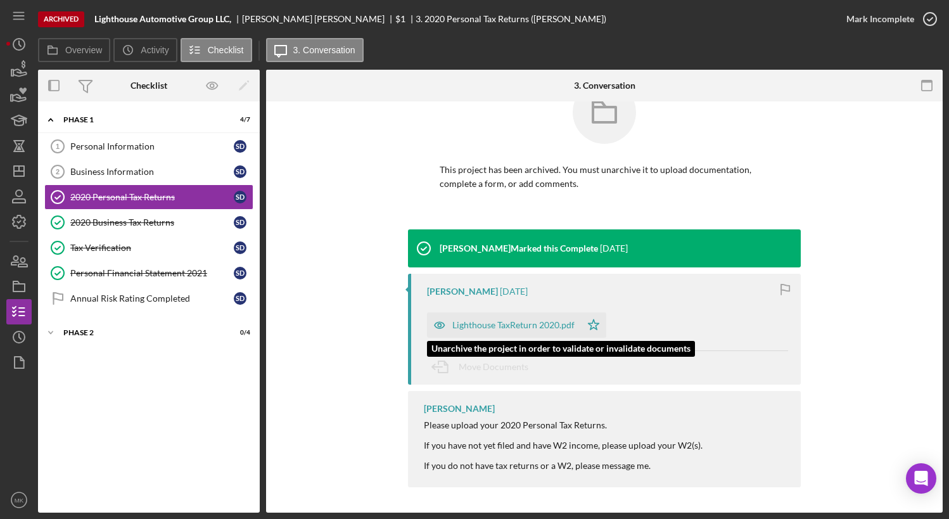
click at [500, 322] on div "Lighthouse TaxReturn 2020.pdf" at bounding box center [513, 325] width 122 height 10
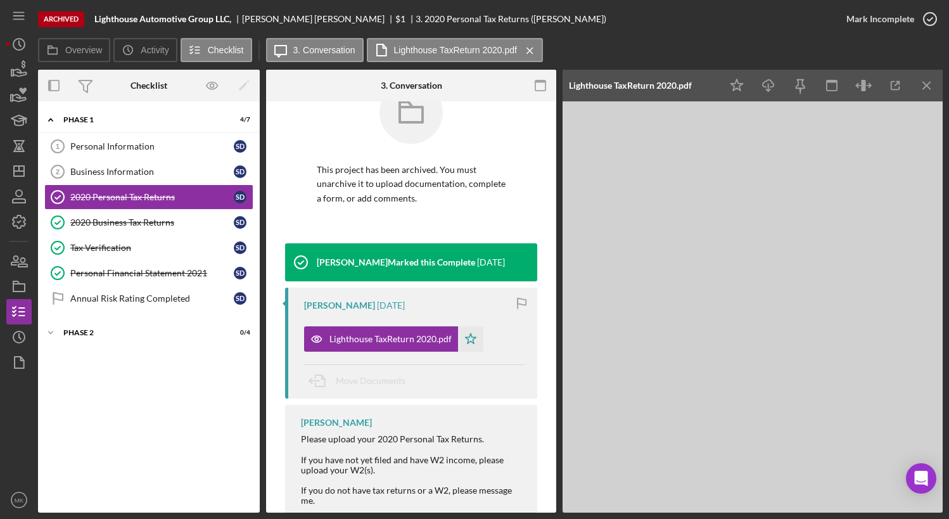
click at [500, 322] on div "Lighthouse TaxReturn 2020.pdf Icon/Star" at bounding box center [414, 336] width 221 height 32
click at [136, 219] on div "2020 Business Tax Returns" at bounding box center [152, 222] width 164 height 10
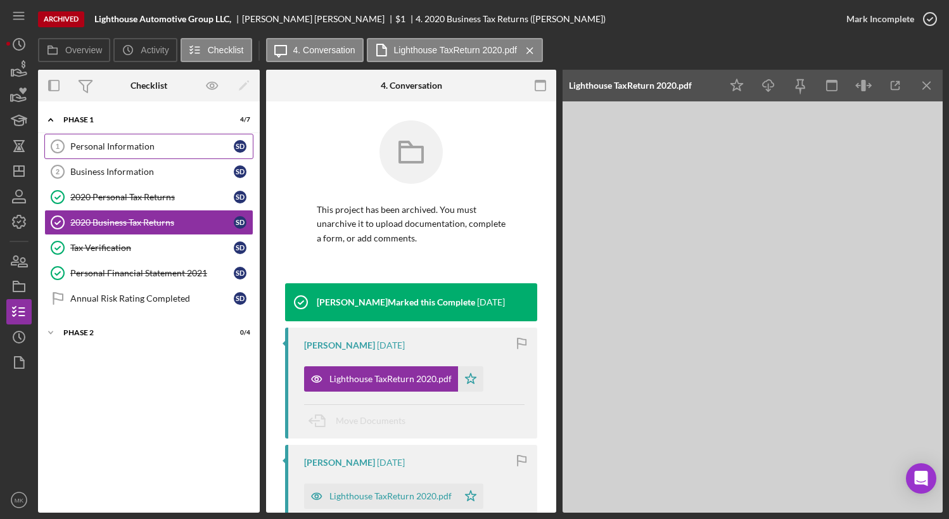
click at [116, 143] on div "Personal Information" at bounding box center [152, 146] width 164 height 10
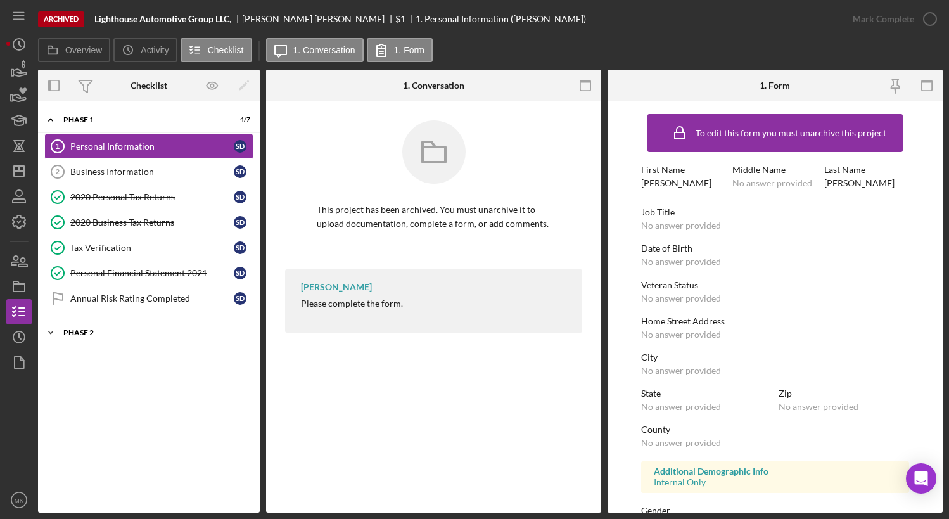
click at [80, 321] on div "Icon/Expander Phase 2 0 / 4" at bounding box center [149, 332] width 222 height 25
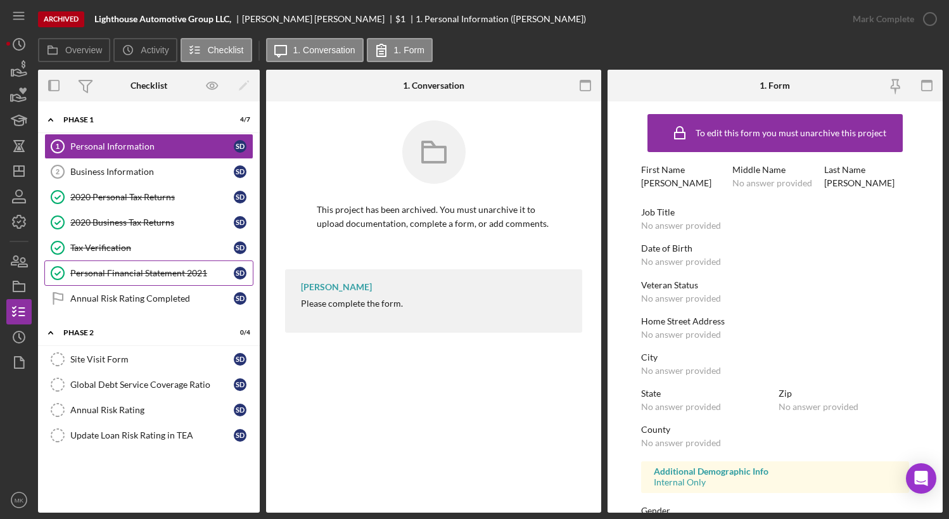
click at [164, 266] on link "Personal Financial Statement 2021 Personal Financial Statement 2021 S D" at bounding box center [148, 272] width 209 height 25
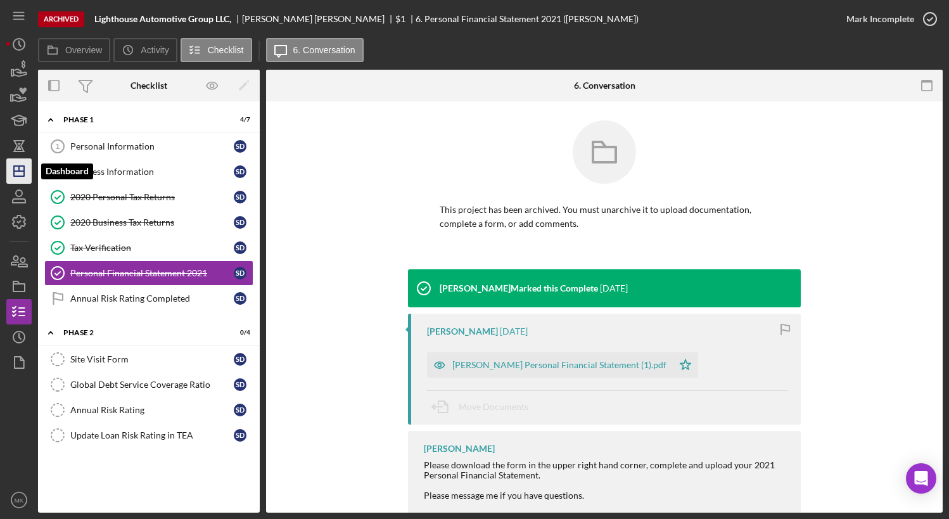
click at [25, 165] on icon "Icon/Dashboard" at bounding box center [19, 171] width 32 height 32
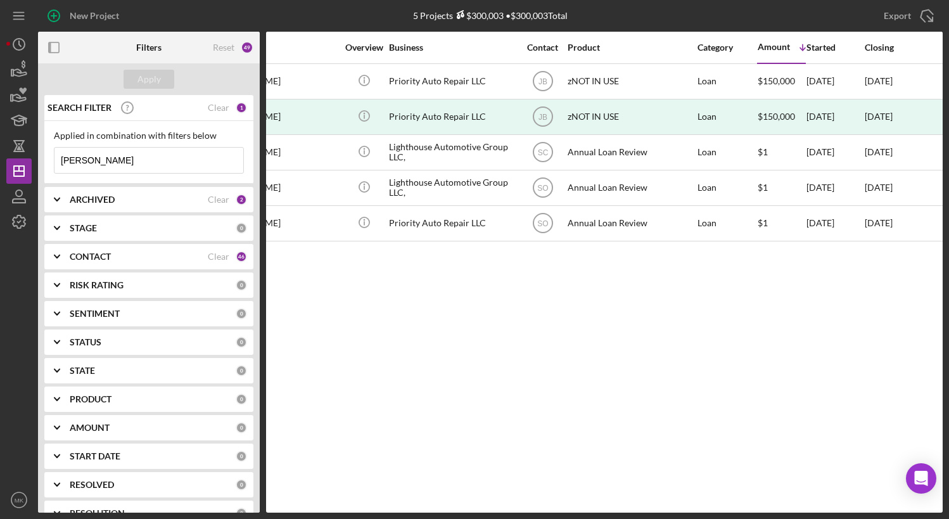
scroll to position [0, 196]
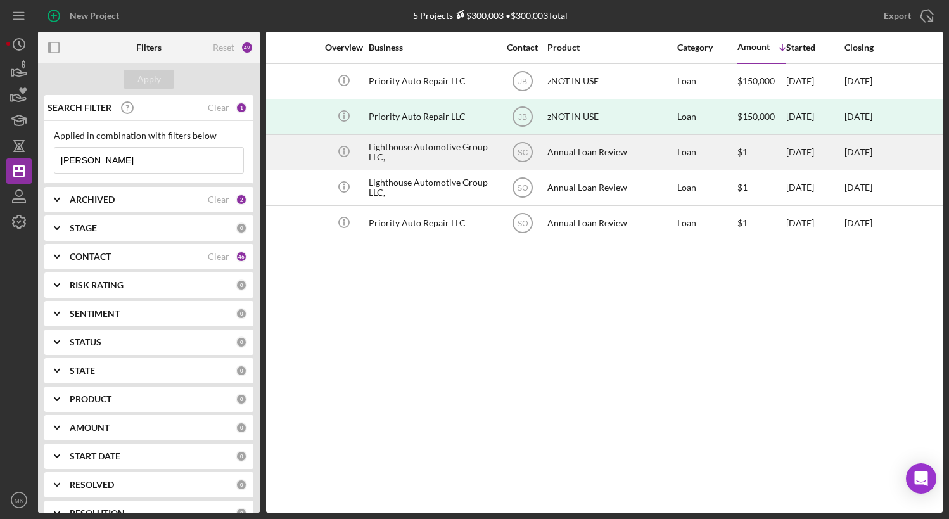
click at [427, 158] on div "Lighthouse Automotive Group LLC," at bounding box center [432, 153] width 127 height 34
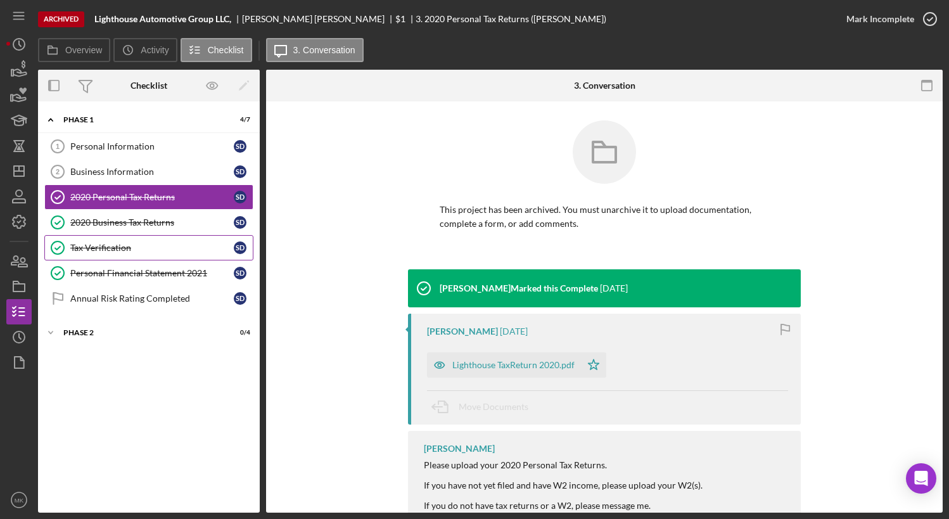
click at [165, 246] on div "Tax Verification" at bounding box center [152, 248] width 164 height 10
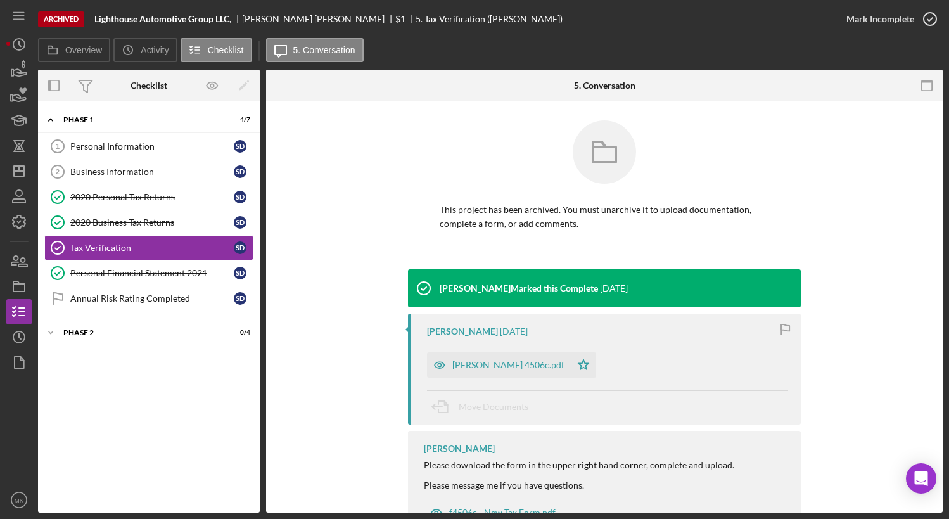
scroll to position [51, 0]
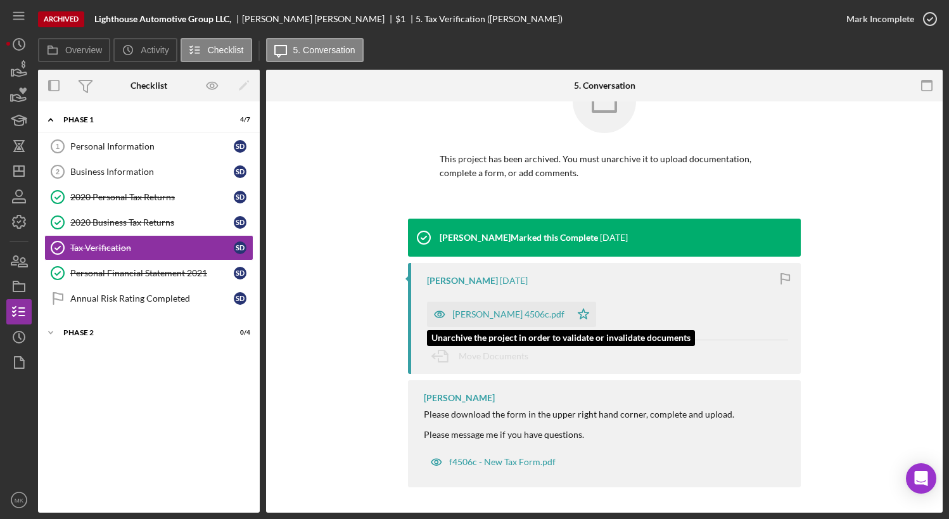
click at [531, 315] on div "[PERSON_NAME] 4506c.pdf" at bounding box center [508, 314] width 112 height 10
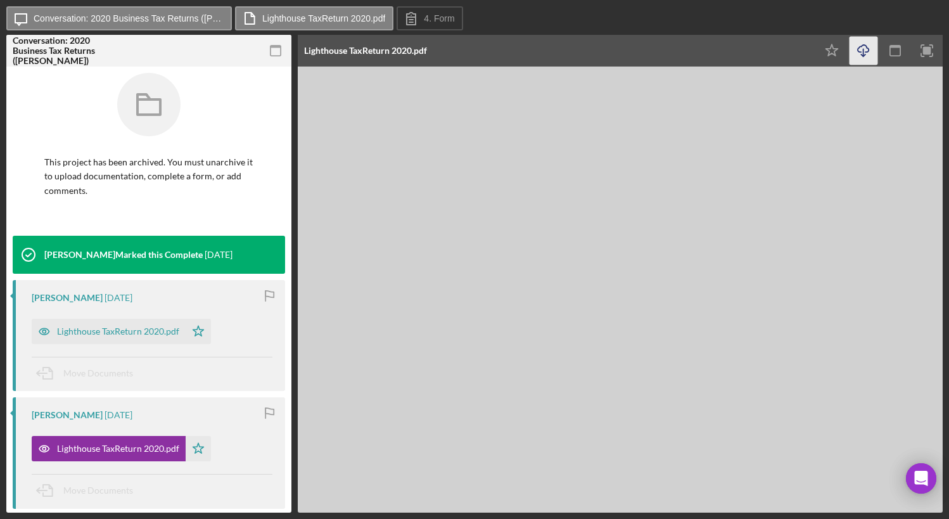
click at [866, 50] on icon "Icon/Download" at bounding box center [864, 51] width 29 height 29
